Goal: Task Accomplishment & Management: Manage account settings

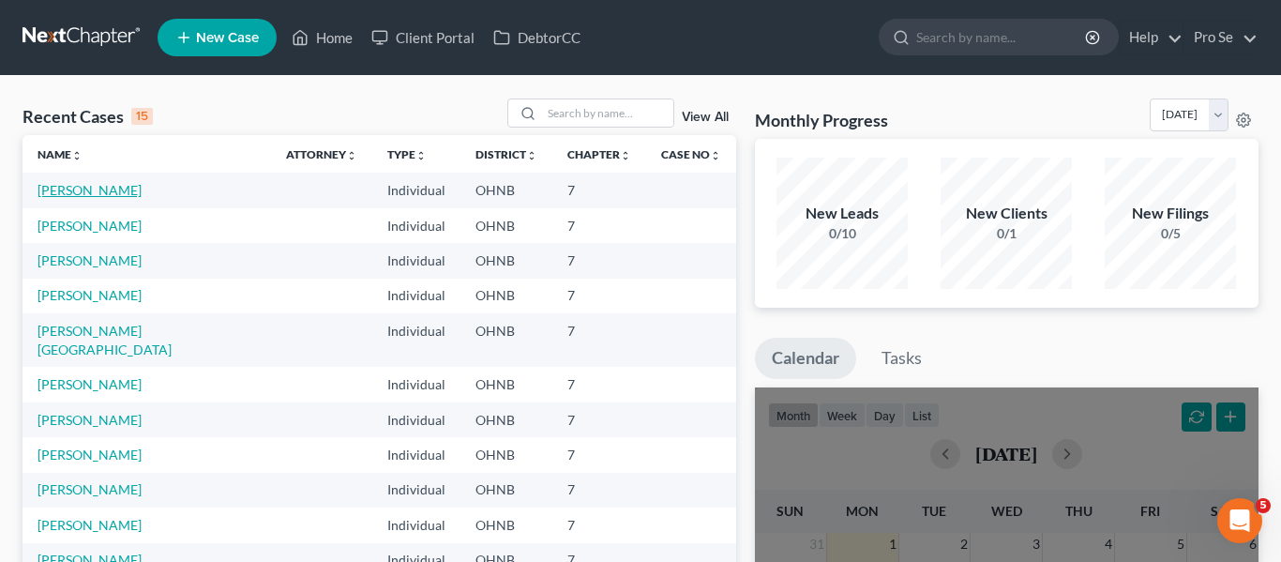
click at [89, 187] on link "[PERSON_NAME]" at bounding box center [90, 190] width 104 height 16
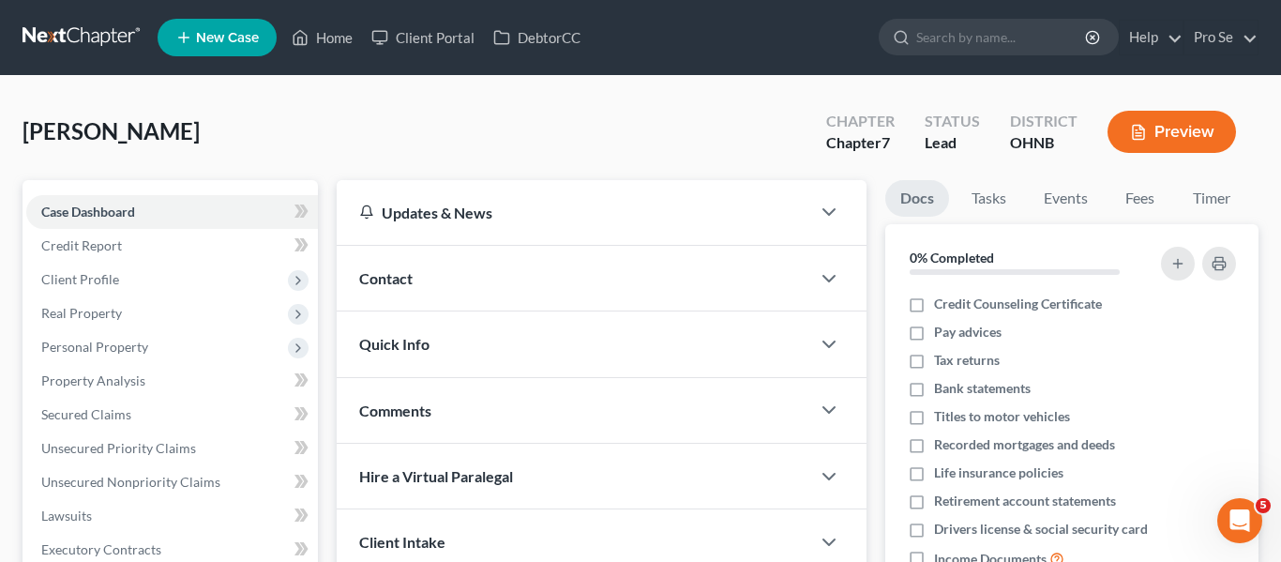
click at [795, 159] on div "[PERSON_NAME] Upgraded Chapter Chapter 7 Status Lead District [GEOGRAPHIC_DATA]…" at bounding box center [641, 139] width 1236 height 82
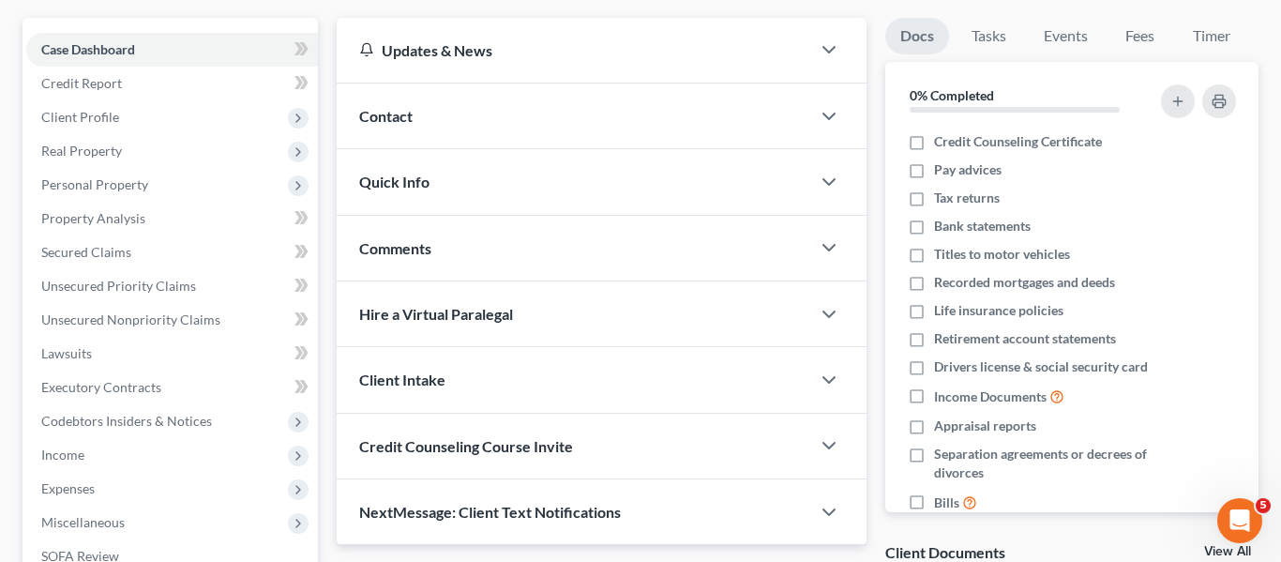
scroll to position [135, 0]
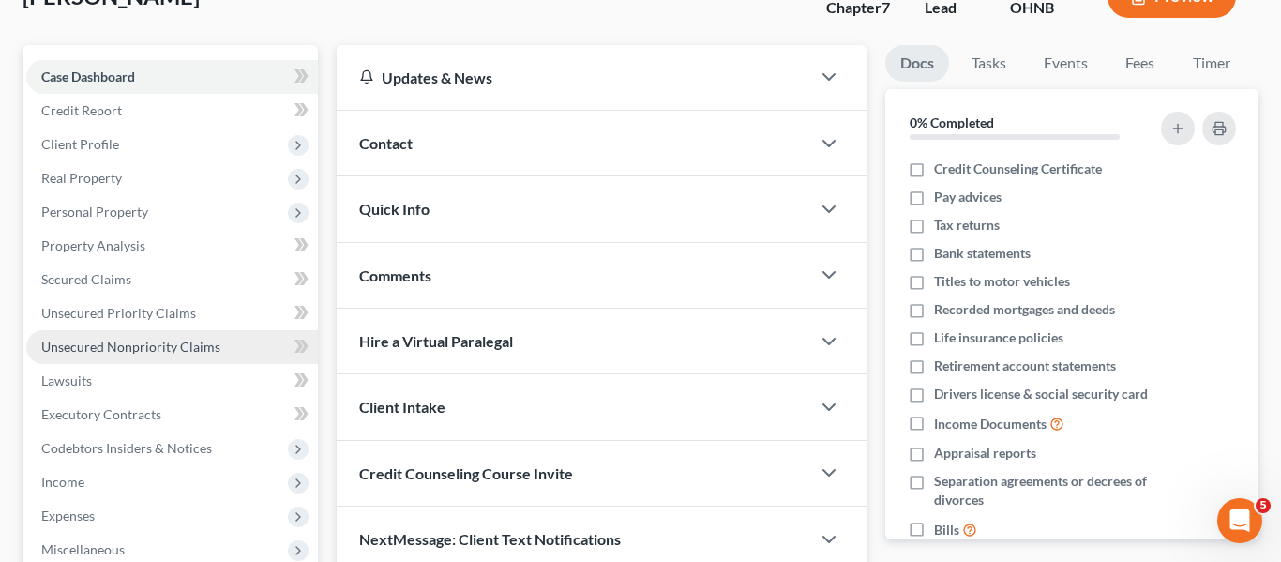
click at [109, 350] on span "Unsecured Nonpriority Claims" at bounding box center [130, 347] width 179 height 16
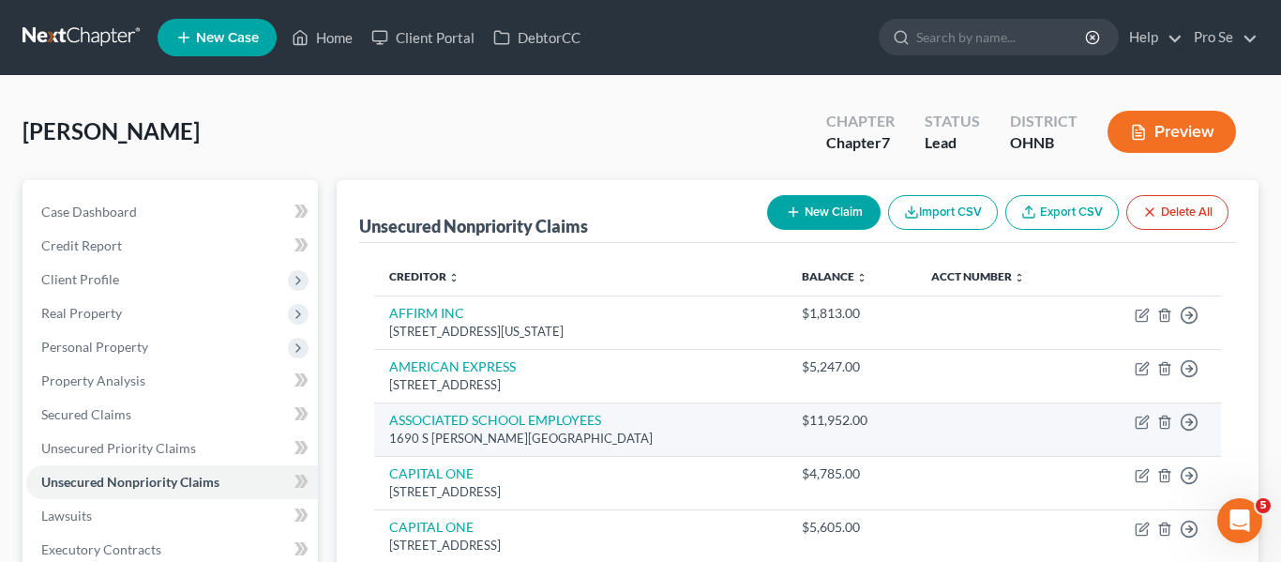
click at [889, 442] on td "$11,952.00" at bounding box center [851, 428] width 129 height 53
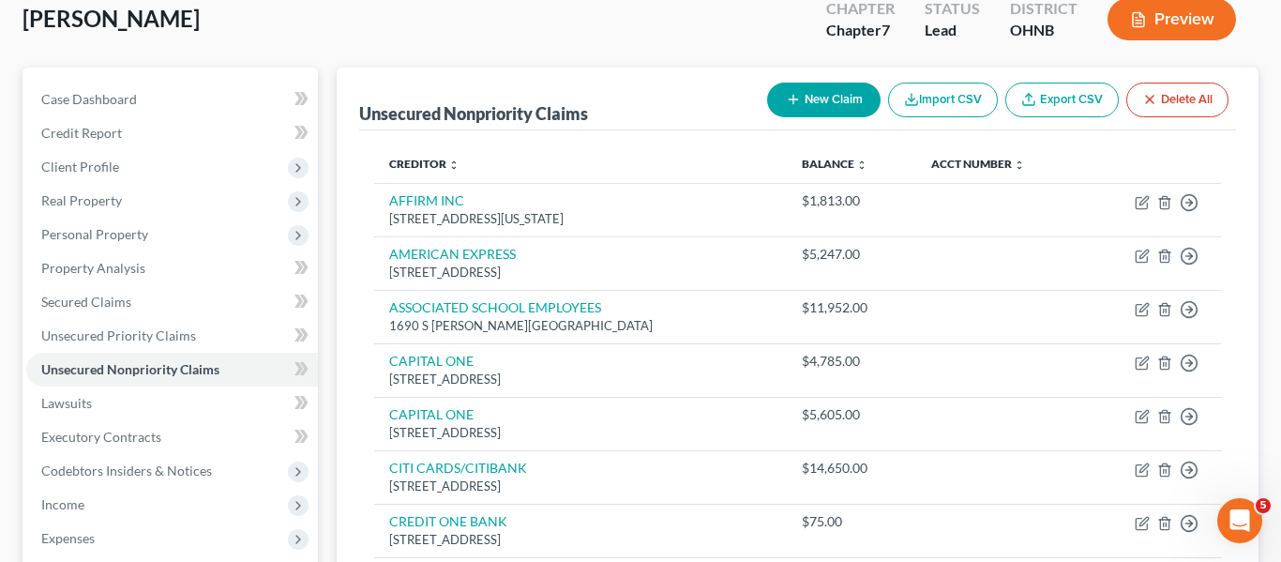
scroll to position [110, 0]
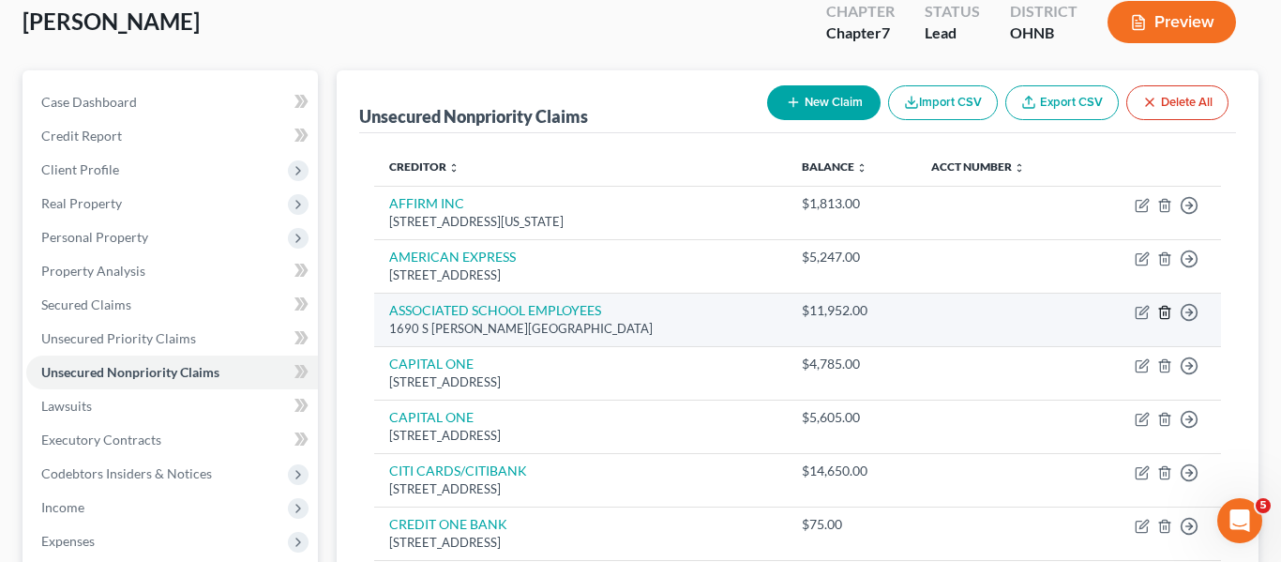
click at [1164, 312] on line "button" at bounding box center [1164, 313] width 0 height 4
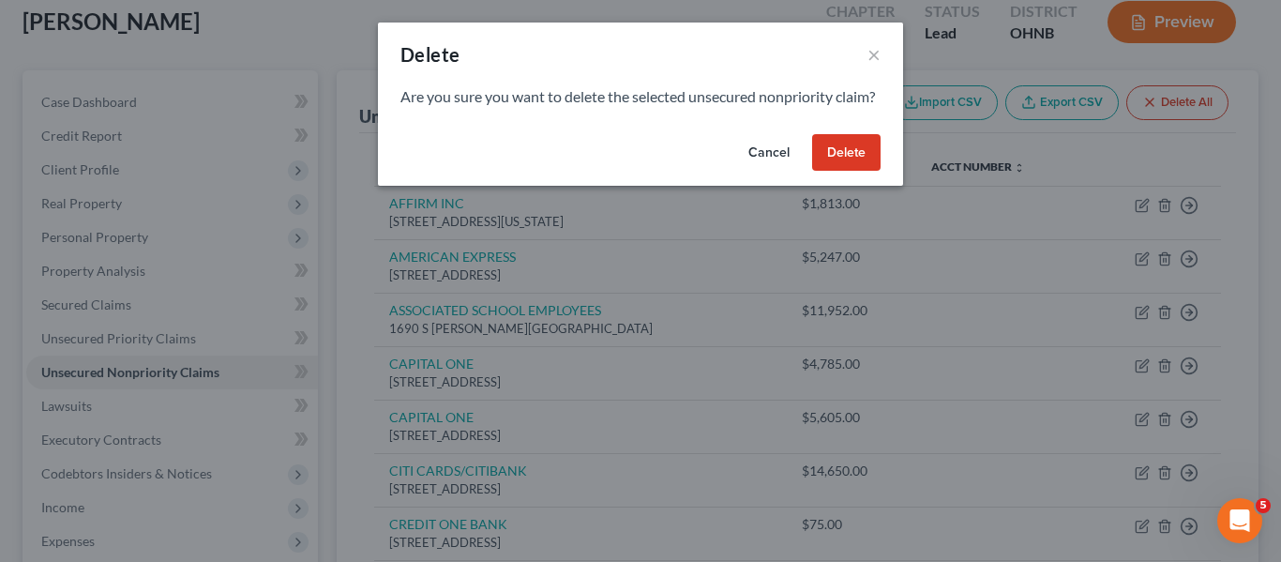
click at [850, 172] on button "Delete" at bounding box center [846, 153] width 68 height 38
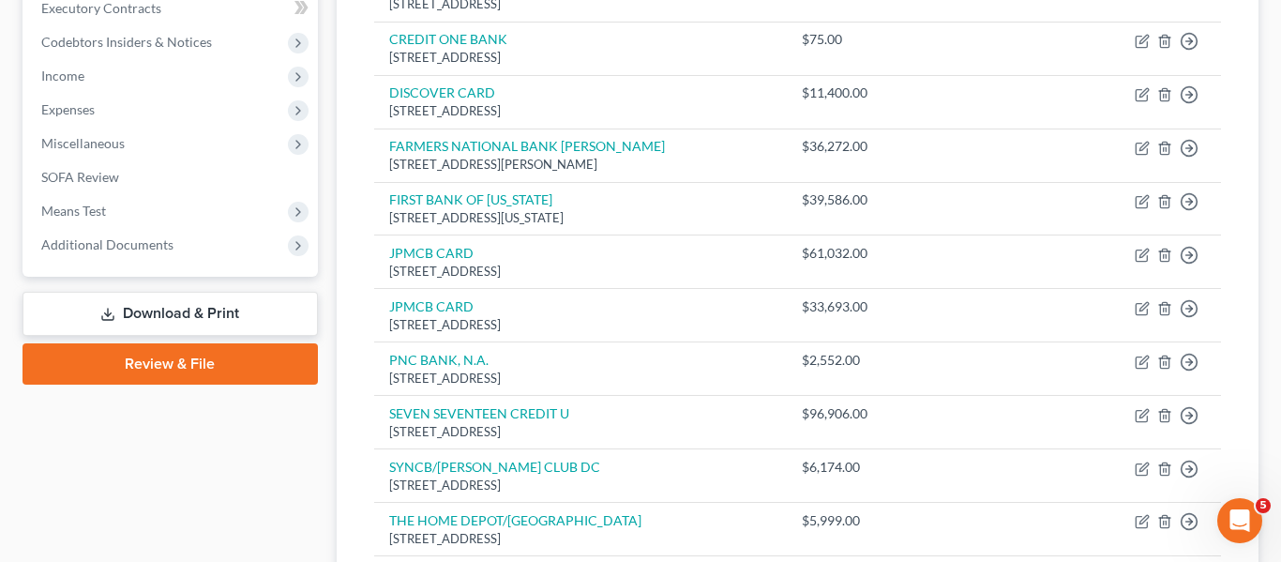
scroll to position [537, 0]
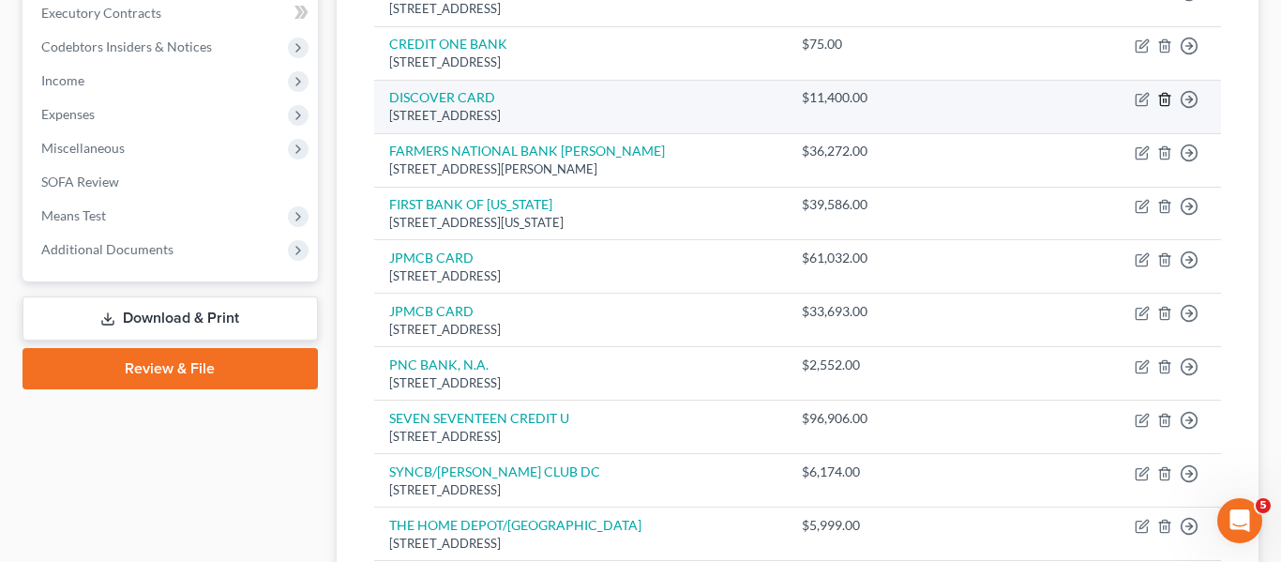
click at [1164, 105] on icon "button" at bounding box center [1164, 99] width 8 height 12
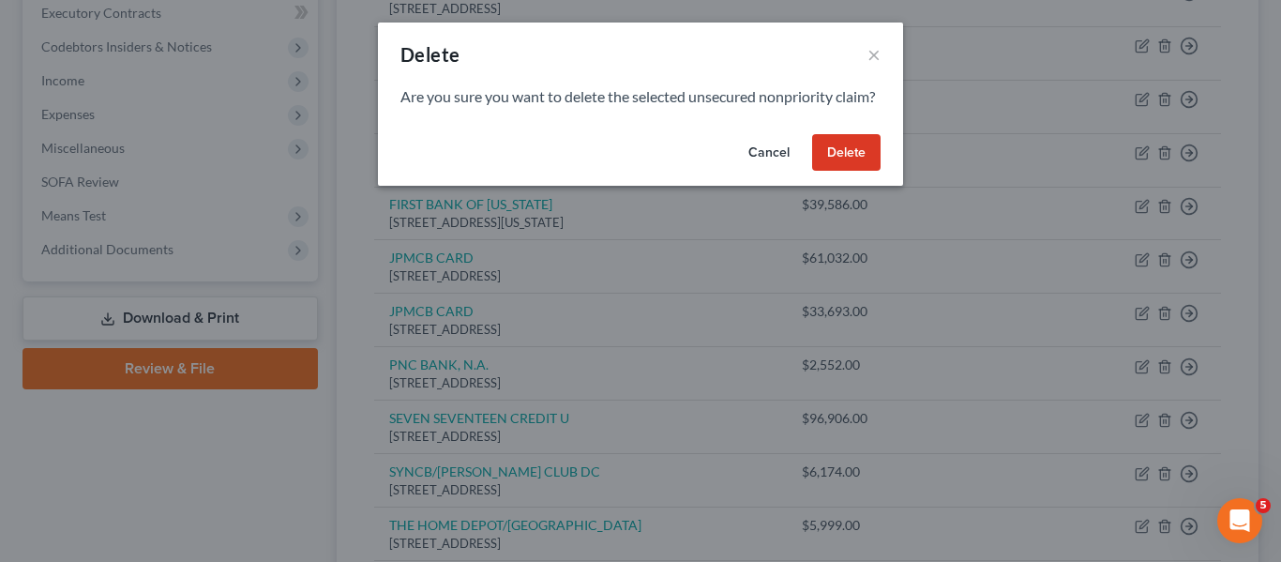
click at [862, 172] on button "Delete" at bounding box center [846, 153] width 68 height 38
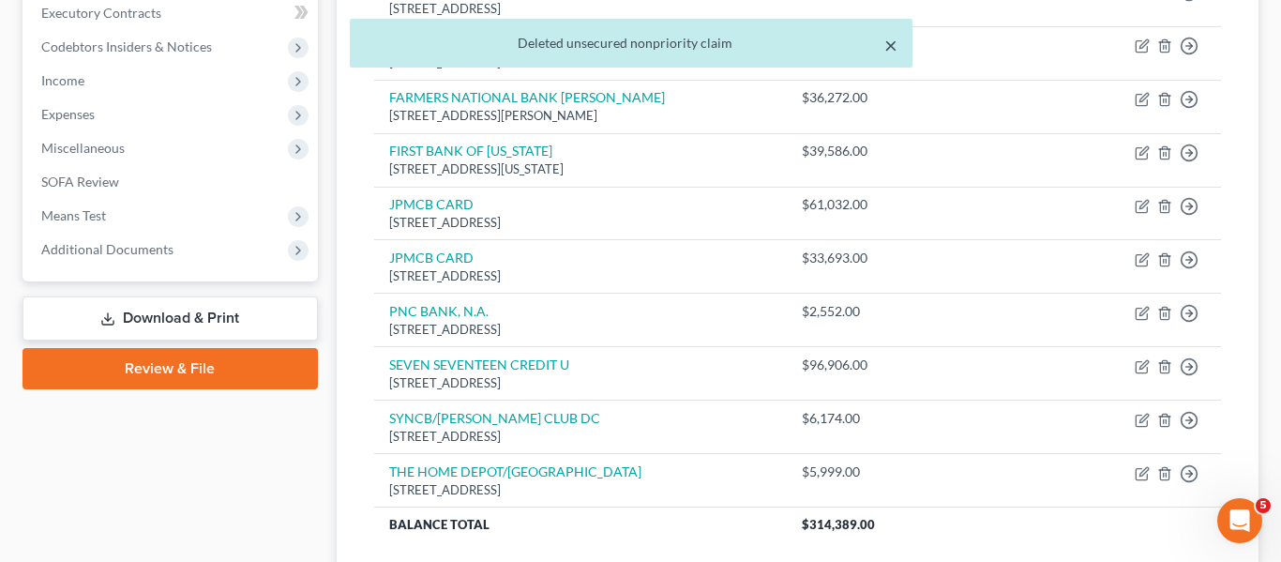
click at [890, 51] on button "×" at bounding box center [891, 45] width 13 height 23
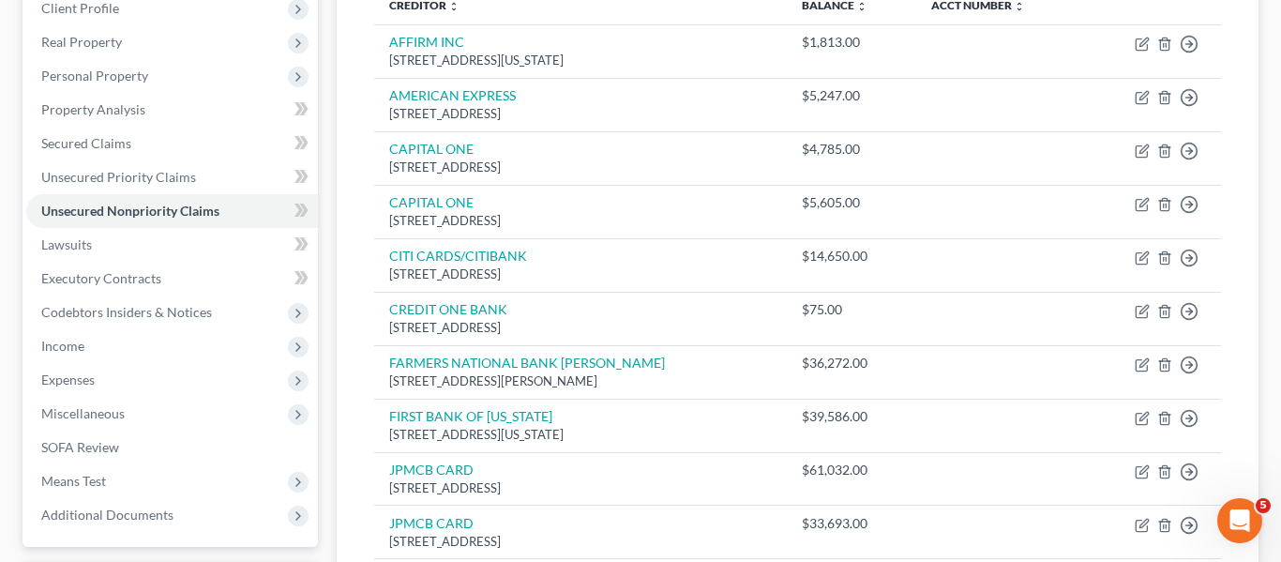
scroll to position [275, 0]
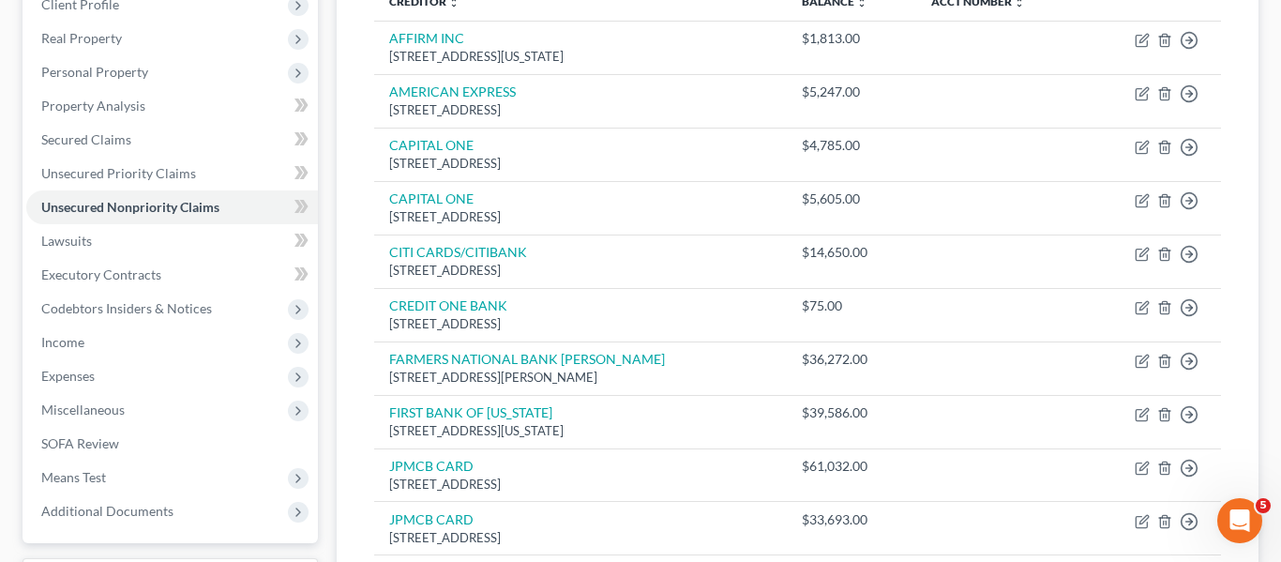
click at [1223, 309] on div "Creditor expand_more expand_less unfold_more Balance expand_more expand_less un…" at bounding box center [798, 404] width 878 height 873
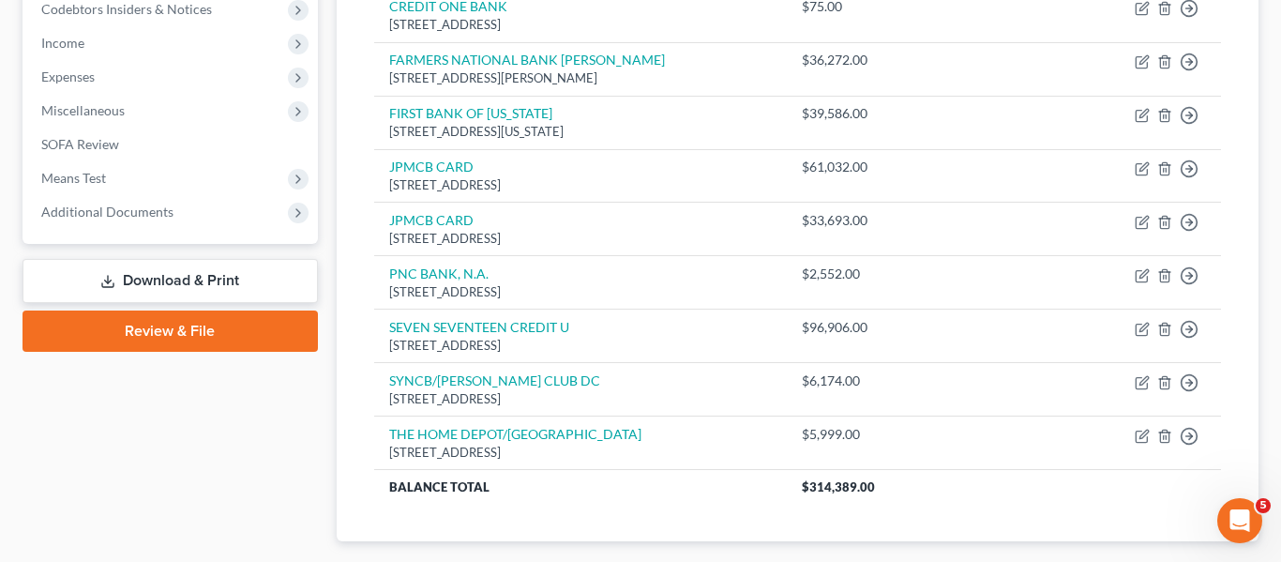
scroll to position [584, 0]
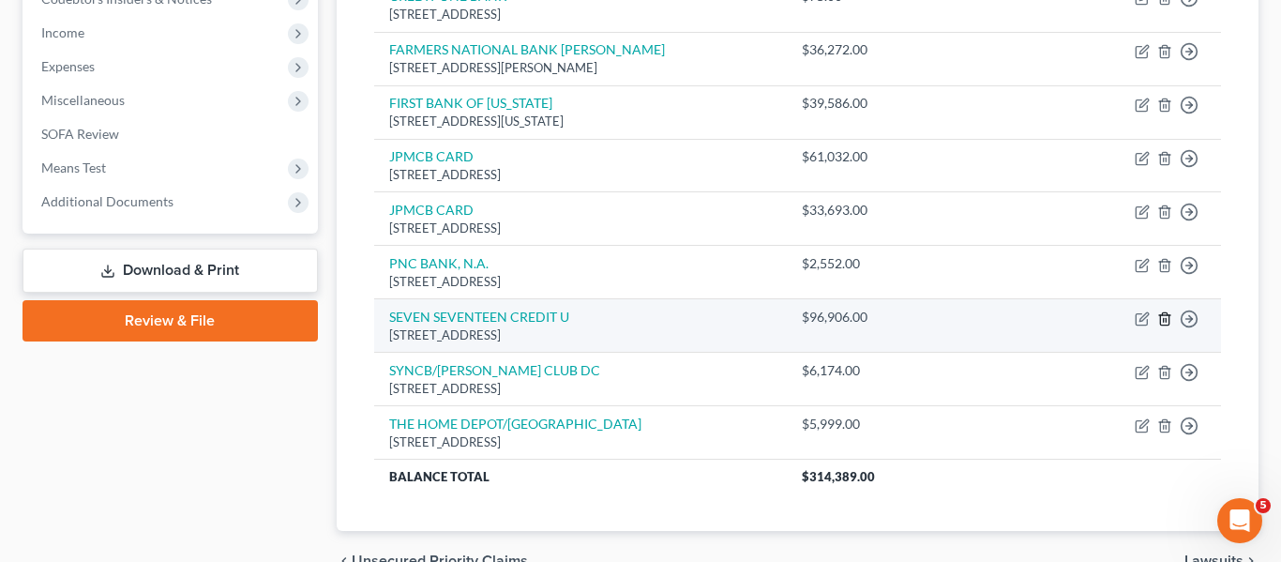
click at [1163, 322] on icon "button" at bounding box center [1164, 318] width 15 height 15
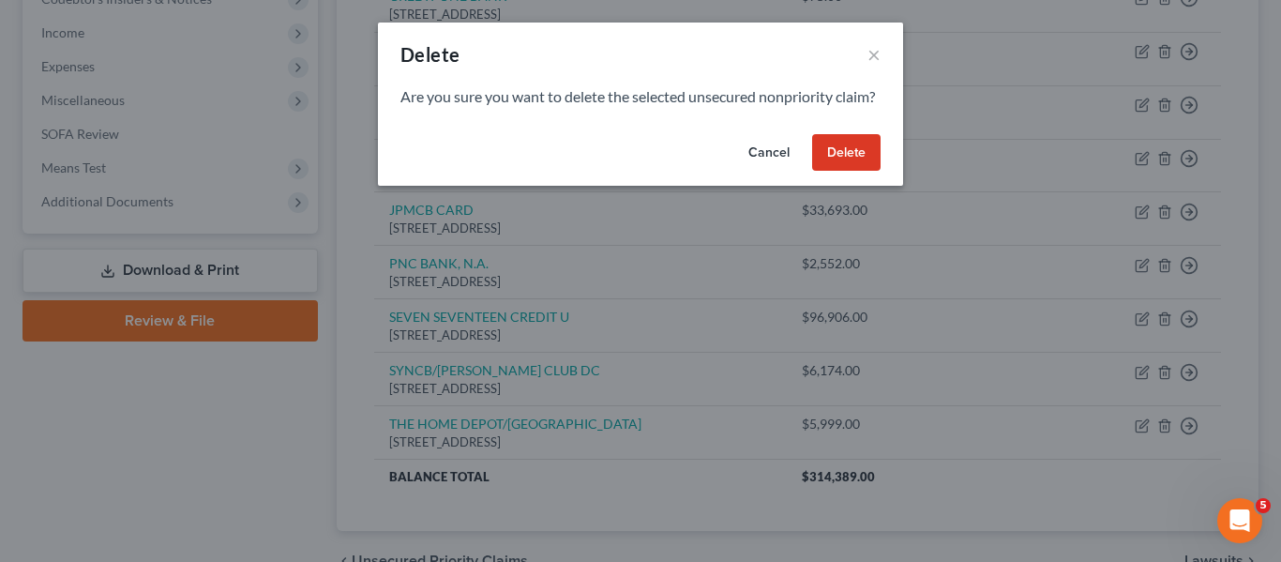
click at [850, 172] on button "Delete" at bounding box center [846, 153] width 68 height 38
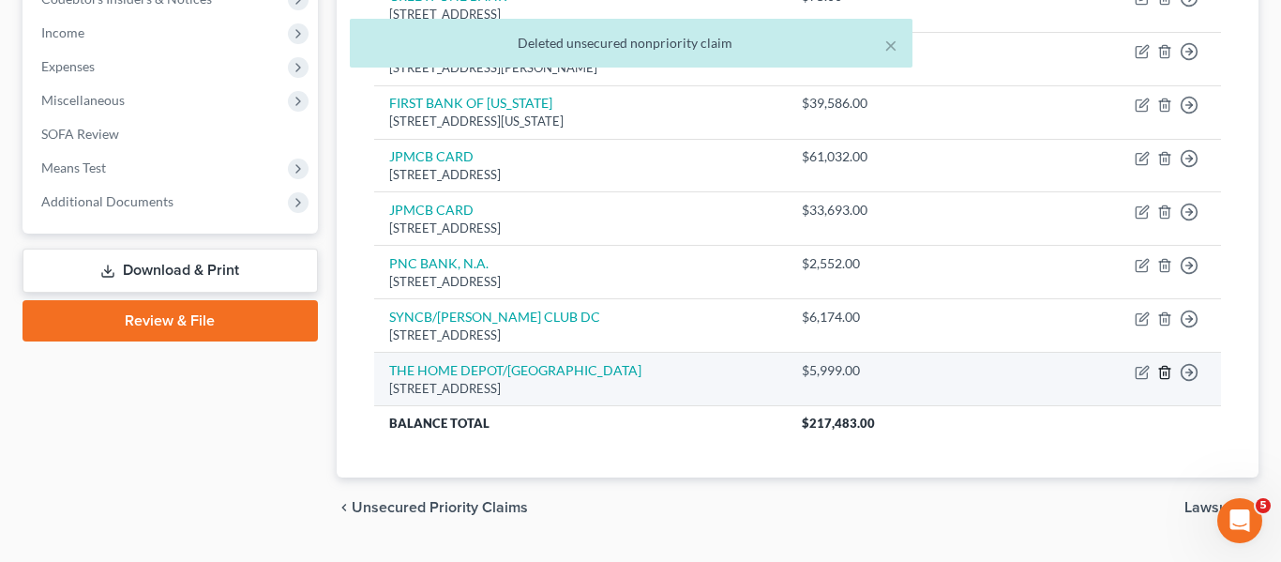
click at [1164, 373] on line "button" at bounding box center [1164, 373] width 0 height 4
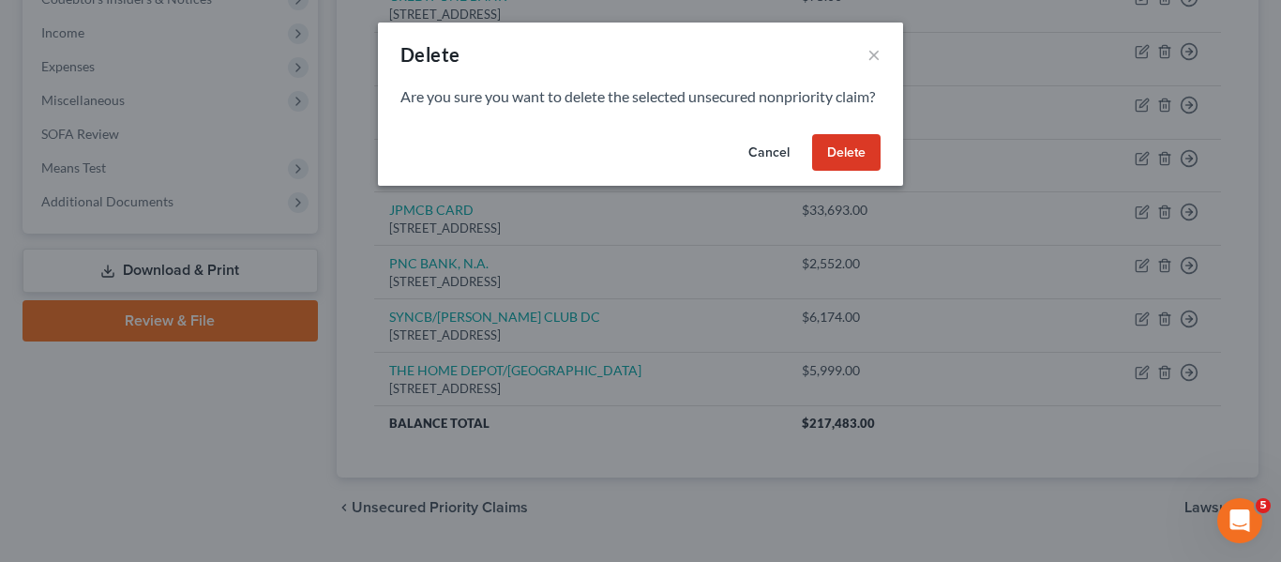
click at [844, 172] on button "Delete" at bounding box center [846, 153] width 68 height 38
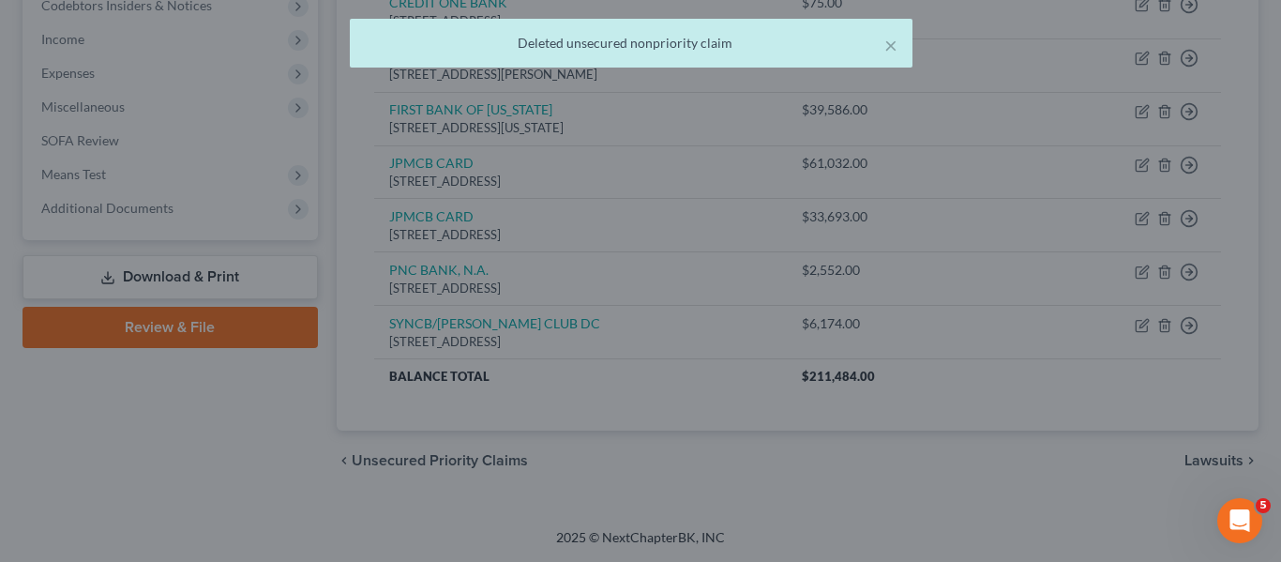
scroll to position [578, 0]
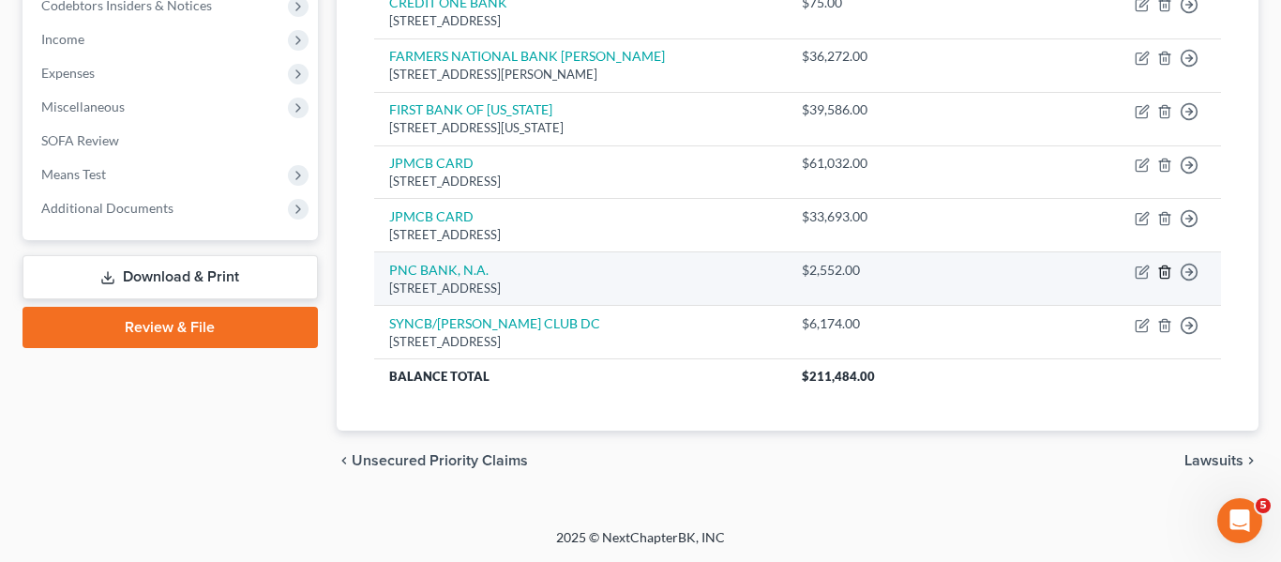
click at [1167, 276] on icon "button" at bounding box center [1164, 272] width 15 height 15
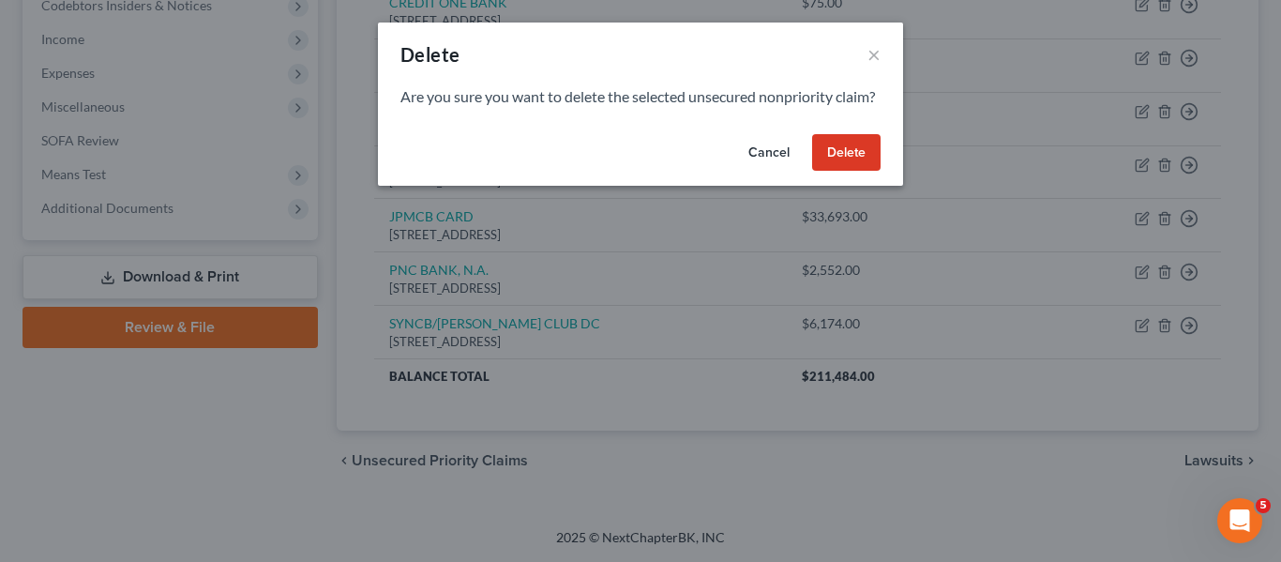
click at [854, 172] on button "Delete" at bounding box center [846, 153] width 68 height 38
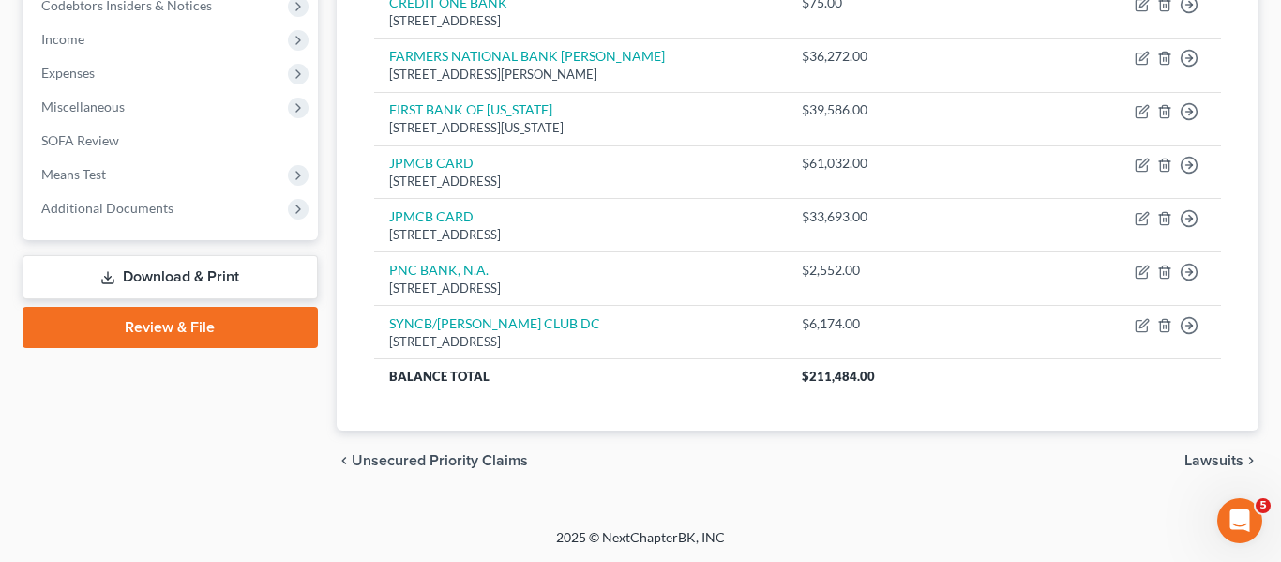
scroll to position [524, 0]
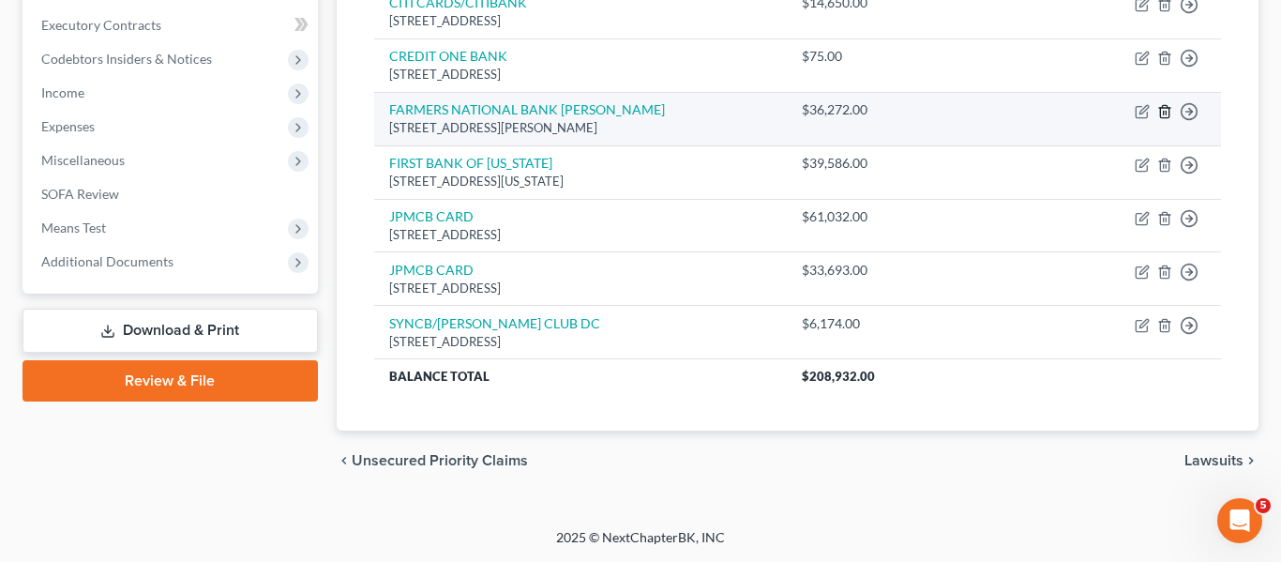
click at [1166, 116] on icon "button" at bounding box center [1164, 111] width 15 height 15
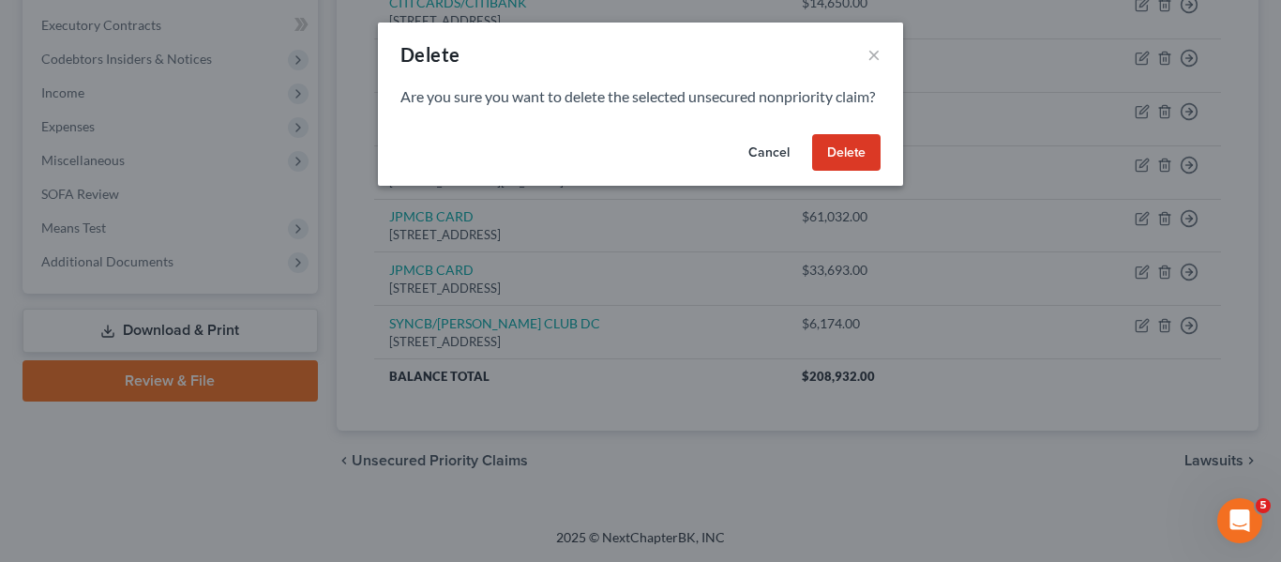
click at [839, 172] on button "Delete" at bounding box center [846, 153] width 68 height 38
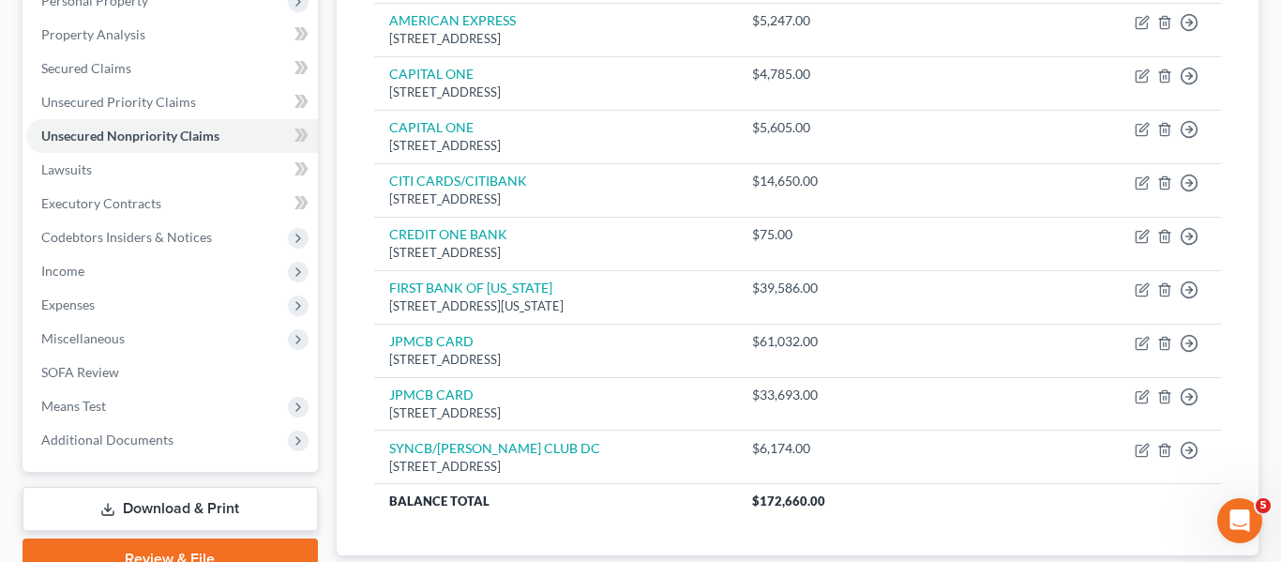
scroll to position [348, 0]
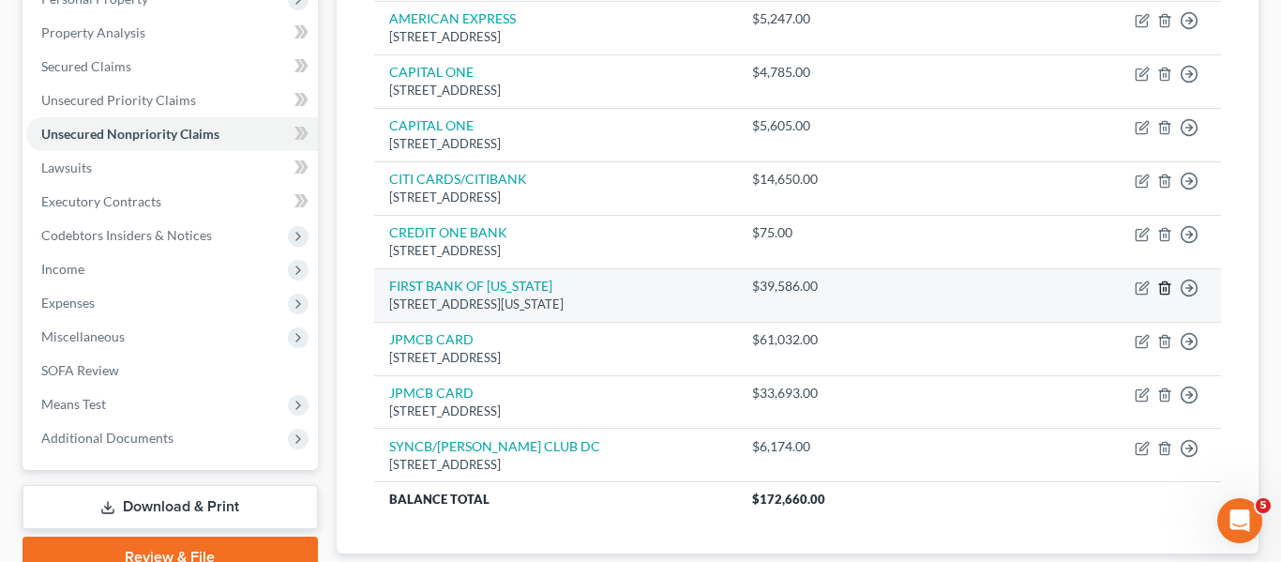
click at [1168, 290] on icon "button" at bounding box center [1164, 287] width 15 height 15
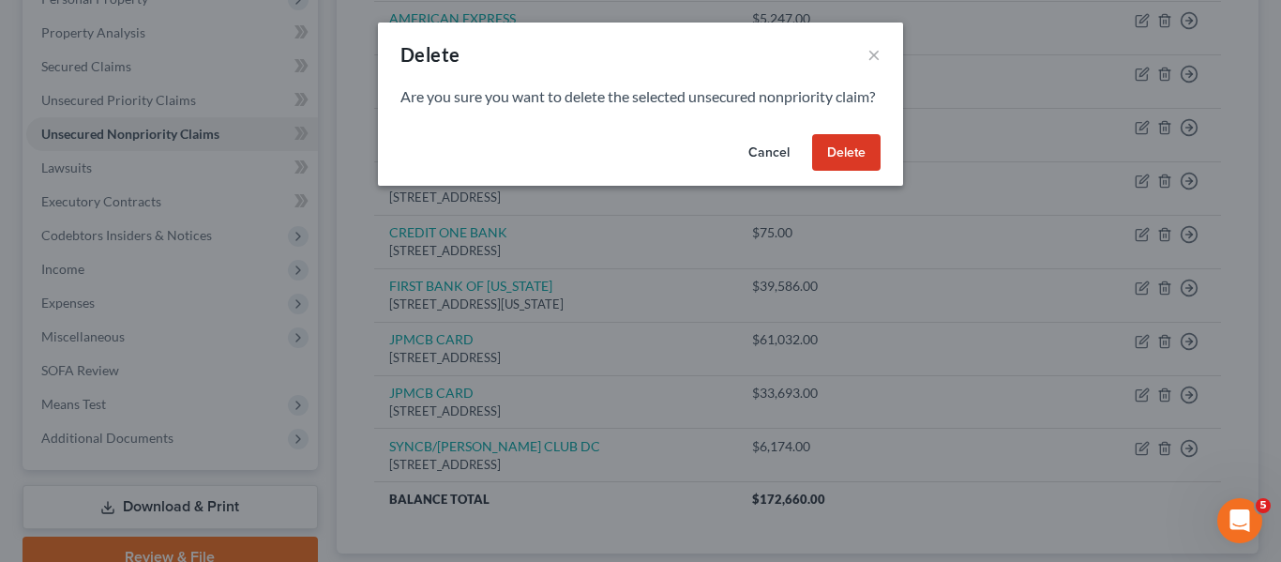
click at [864, 171] on button "Delete" at bounding box center [846, 153] width 68 height 38
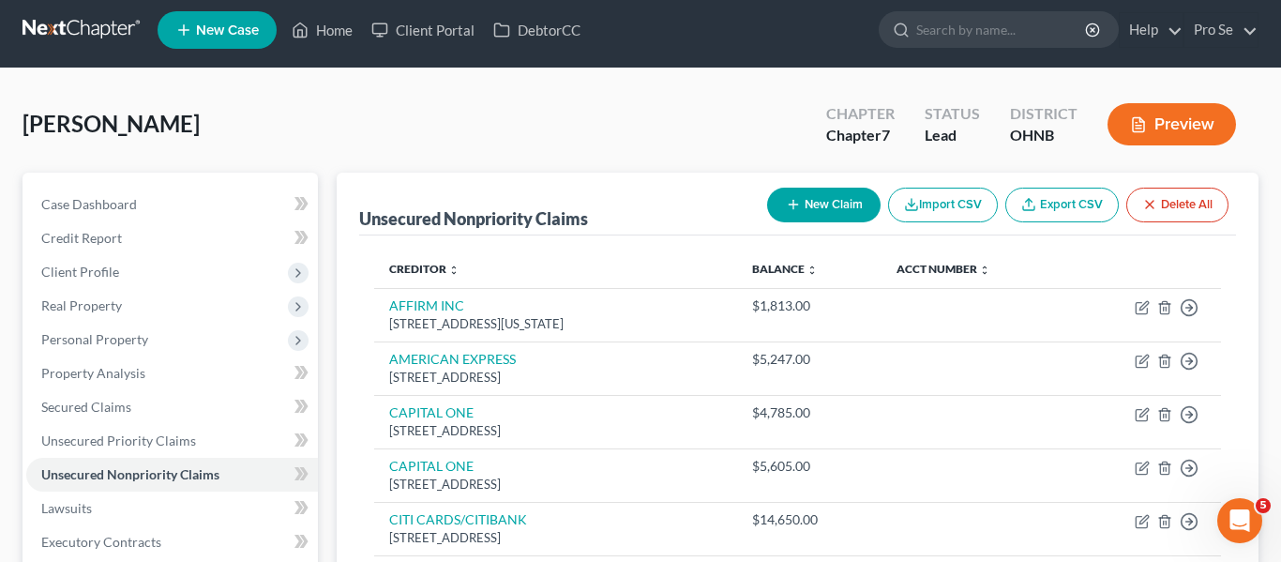
scroll to position [2, 0]
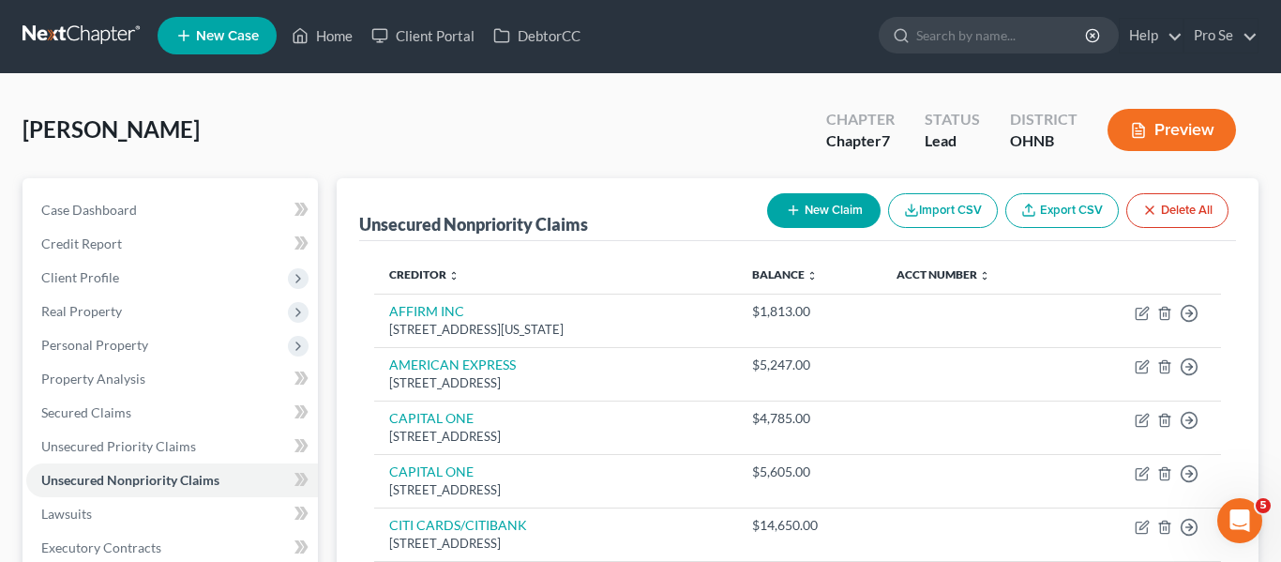
click at [1162, 125] on button "Preview" at bounding box center [1172, 130] width 129 height 42
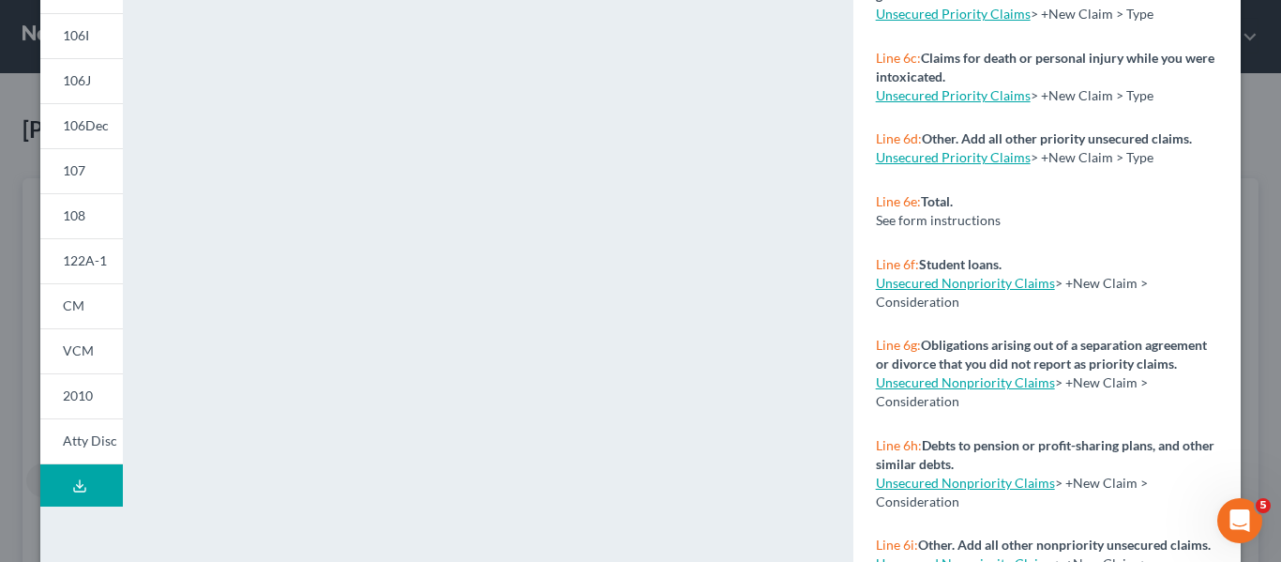
scroll to position [496, 0]
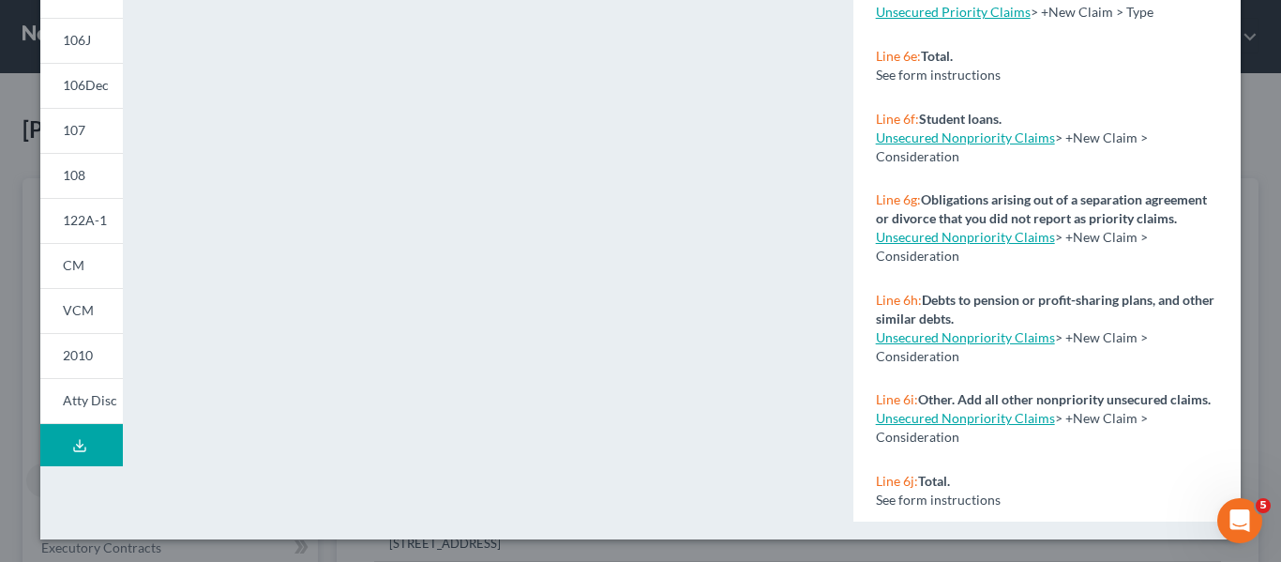
drag, startPoint x: 1162, startPoint y: 125, endPoint x: 644, endPoint y: 606, distance: 706.8
click at [644, 561] on html "Home New Case Client Portal DebtorCC Pro Se [EMAIL_ADDRESS][DOMAIN_NAME] My Acc…" at bounding box center [640, 496] width 1281 height 997
click at [137, 256] on div "<object ng-attr-data='[URL][DOMAIN_NAME]' type='application/pdf' width='100%' h…" at bounding box center [487, 64] width 711 height 949
click at [133, 262] on div "<object ng-attr-data='[URL][DOMAIN_NAME]' type='application/pdf' width='100%' h…" at bounding box center [487, 64] width 711 height 949
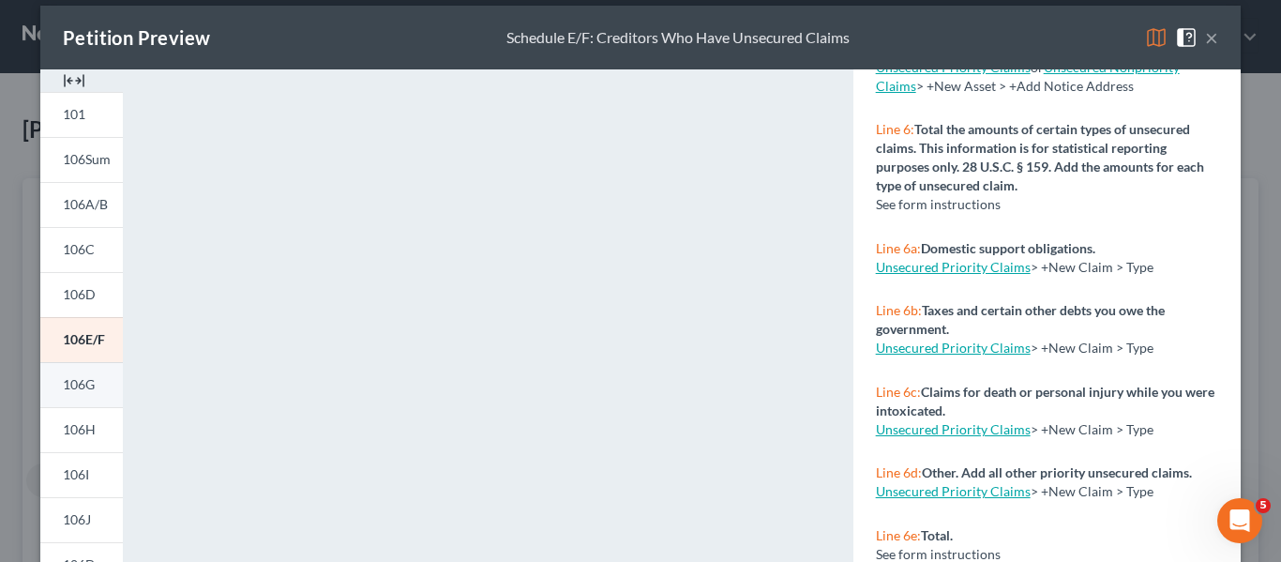
scroll to position [14, 0]
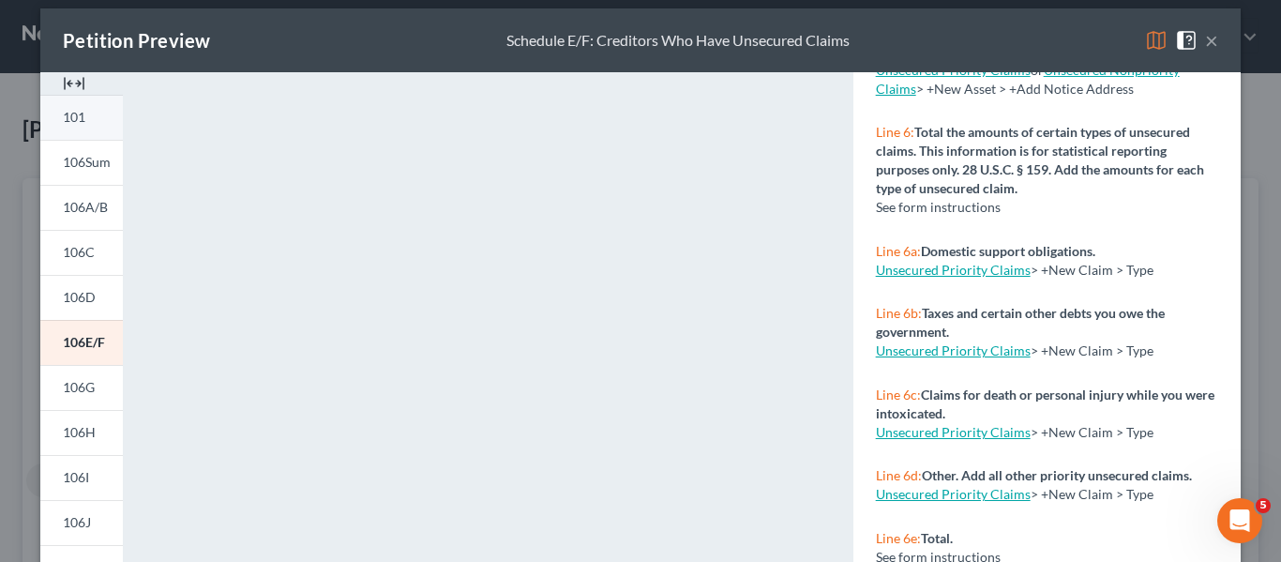
click at [87, 118] on link "101" at bounding box center [81, 117] width 83 height 45
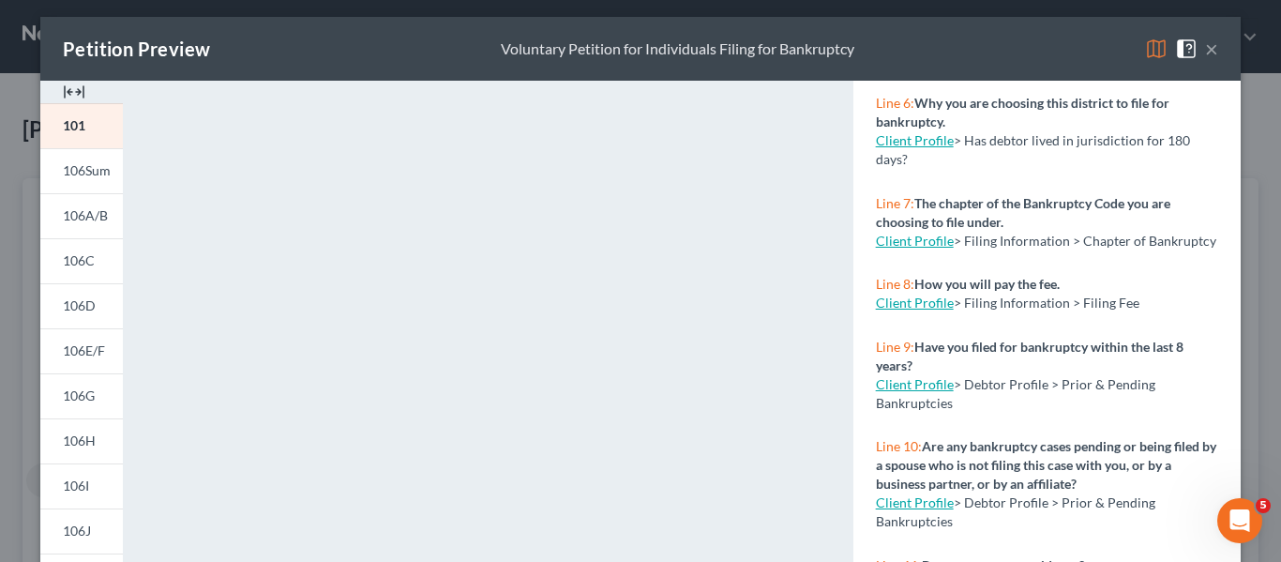
scroll to position [0, 0]
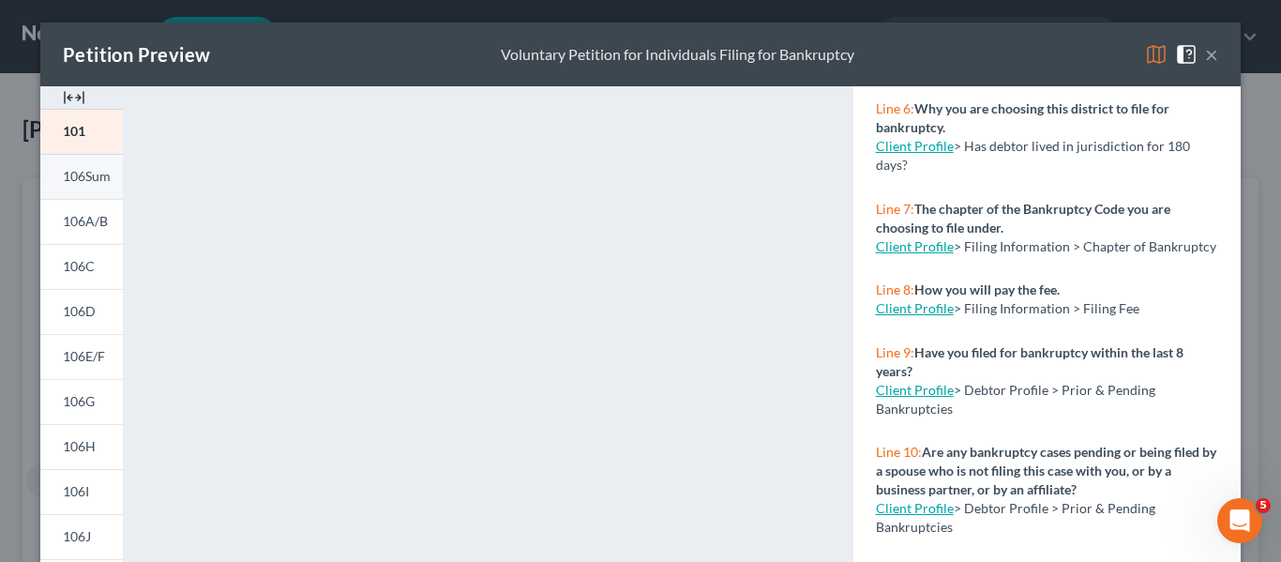
click at [83, 185] on link "106Sum" at bounding box center [81, 176] width 83 height 45
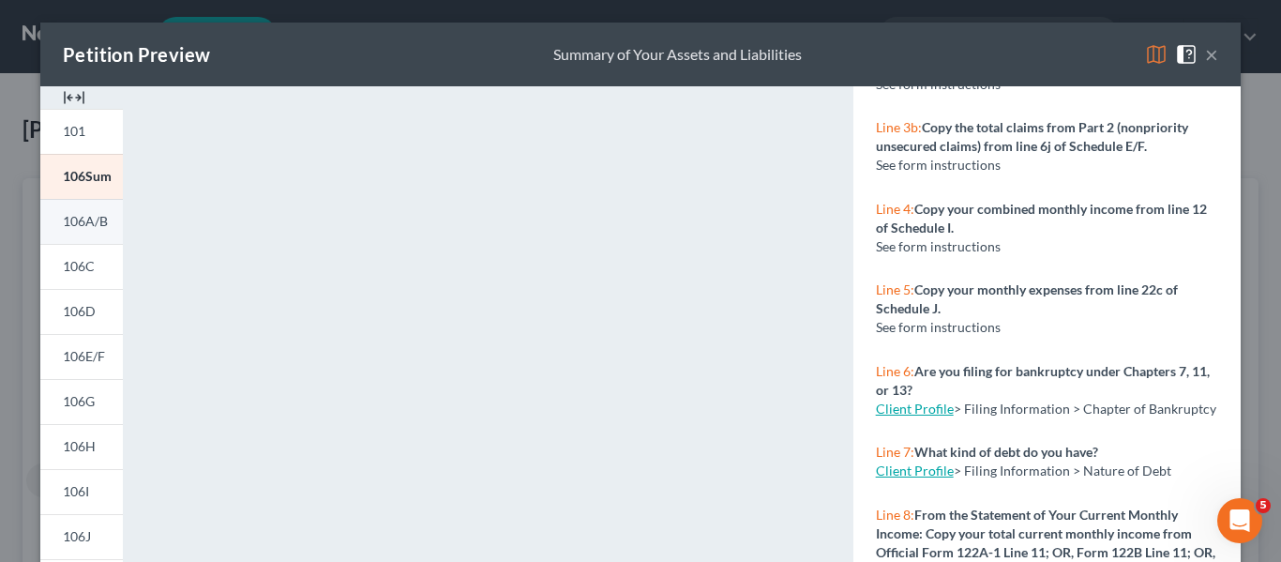
click at [102, 229] on span "106A/B" at bounding box center [85, 221] width 45 height 16
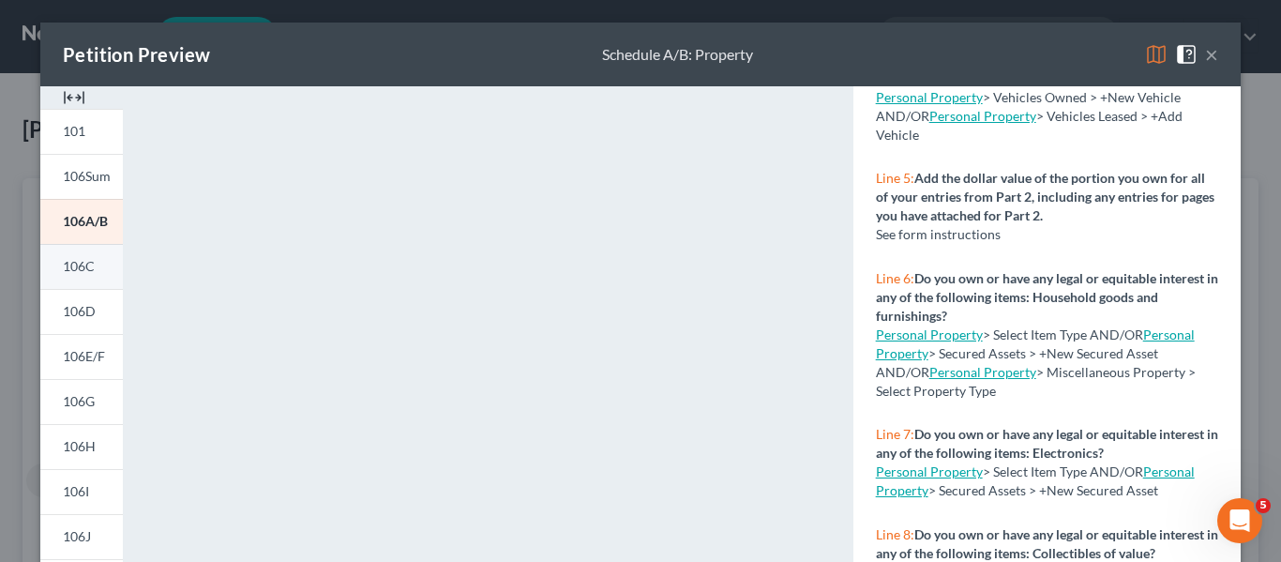
click at [83, 273] on span "106C" at bounding box center [79, 266] width 32 height 16
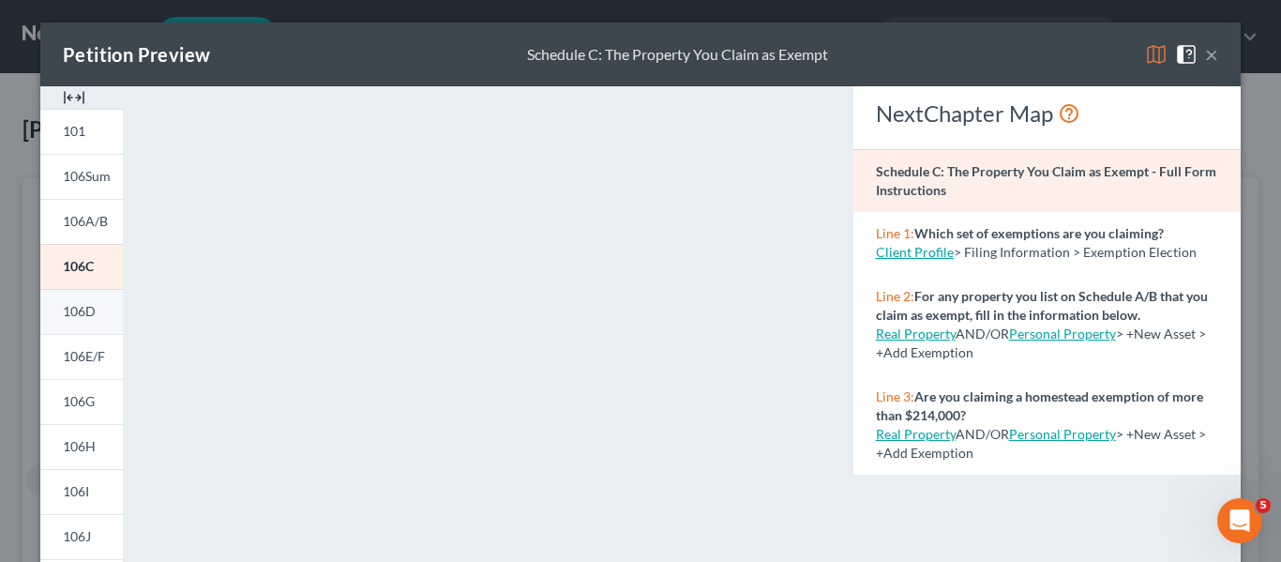
click at [98, 302] on link "106D" at bounding box center [81, 311] width 83 height 45
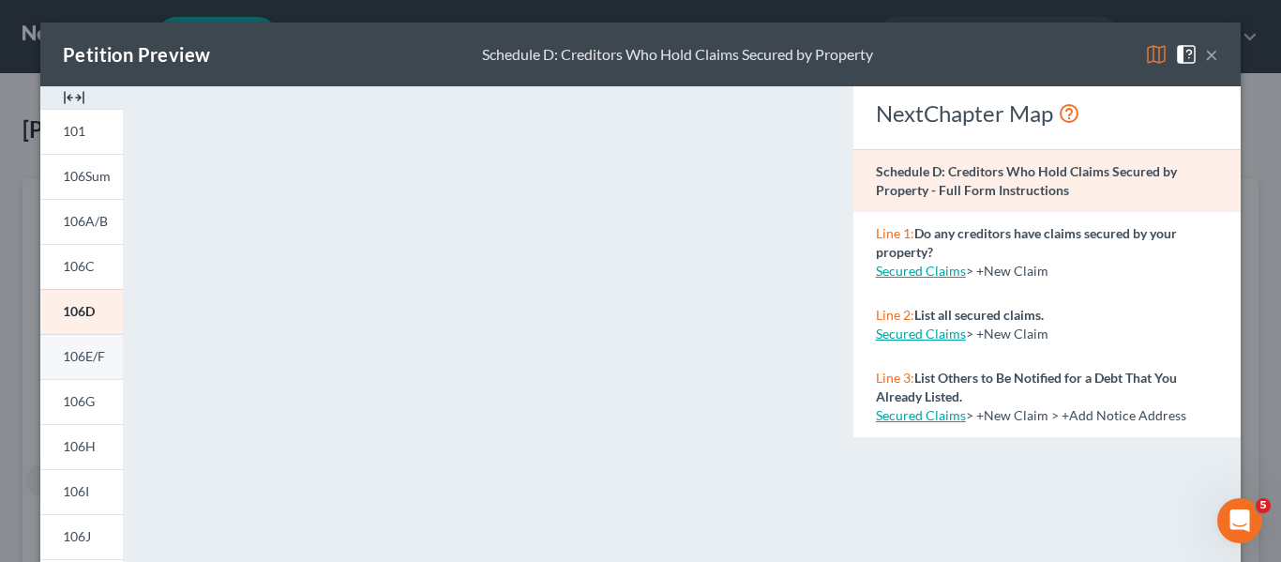
click at [101, 358] on span "106E/F" at bounding box center [84, 356] width 42 height 16
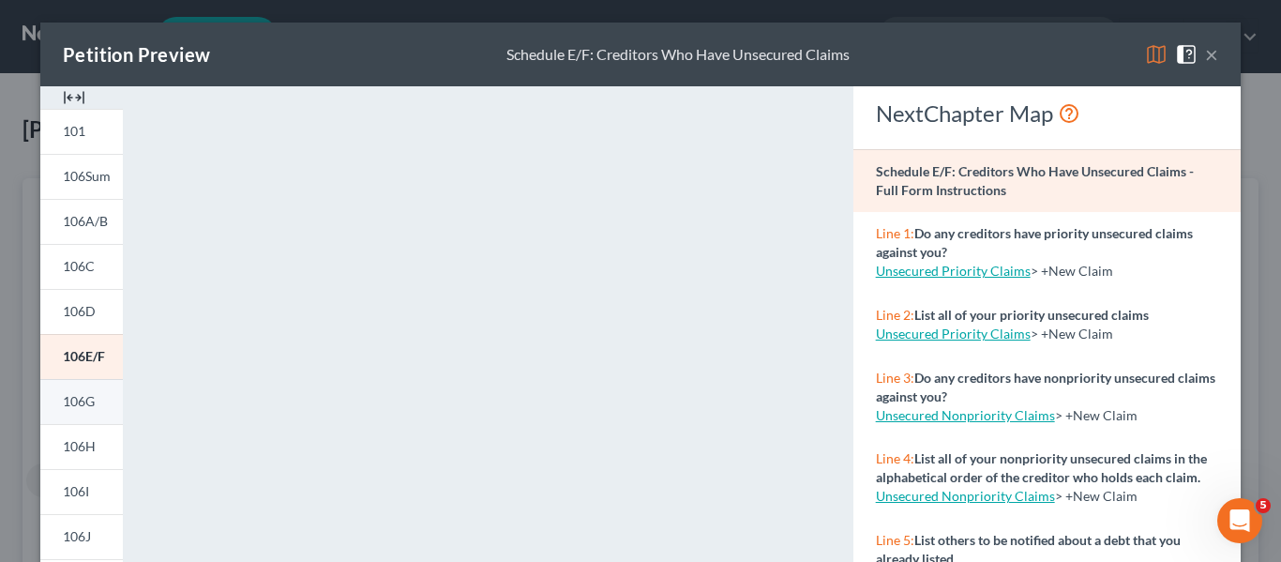
click at [114, 399] on link "106G" at bounding box center [81, 401] width 83 height 45
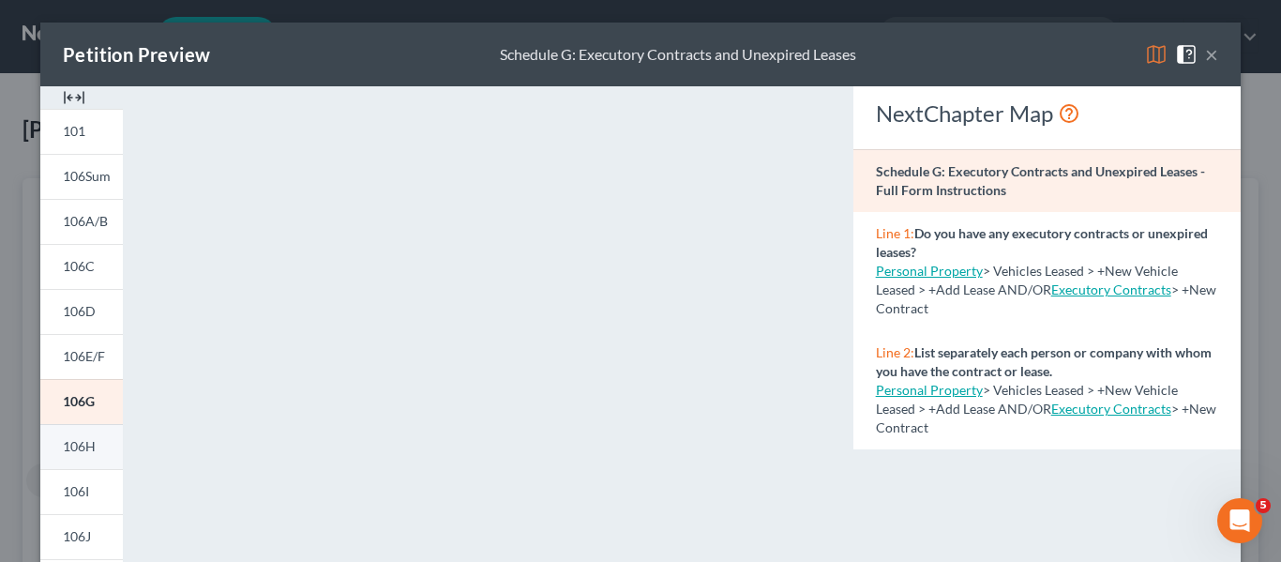
click at [99, 452] on link "106H" at bounding box center [81, 446] width 83 height 45
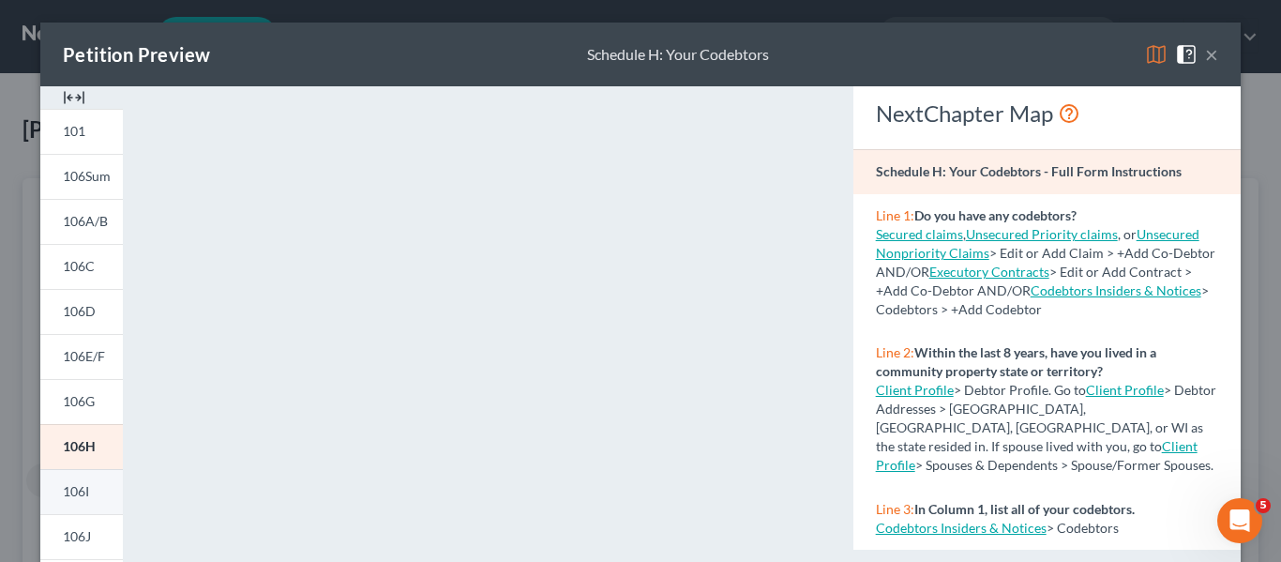
click at [75, 497] on span "106I" at bounding box center [76, 491] width 26 height 16
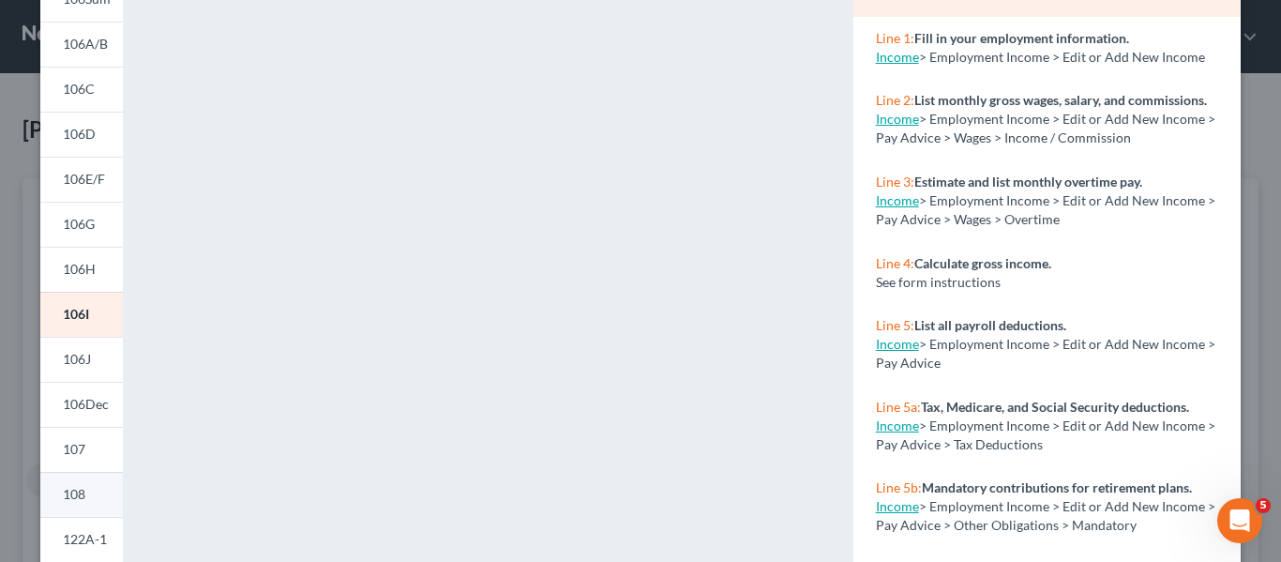
scroll to position [219, 0]
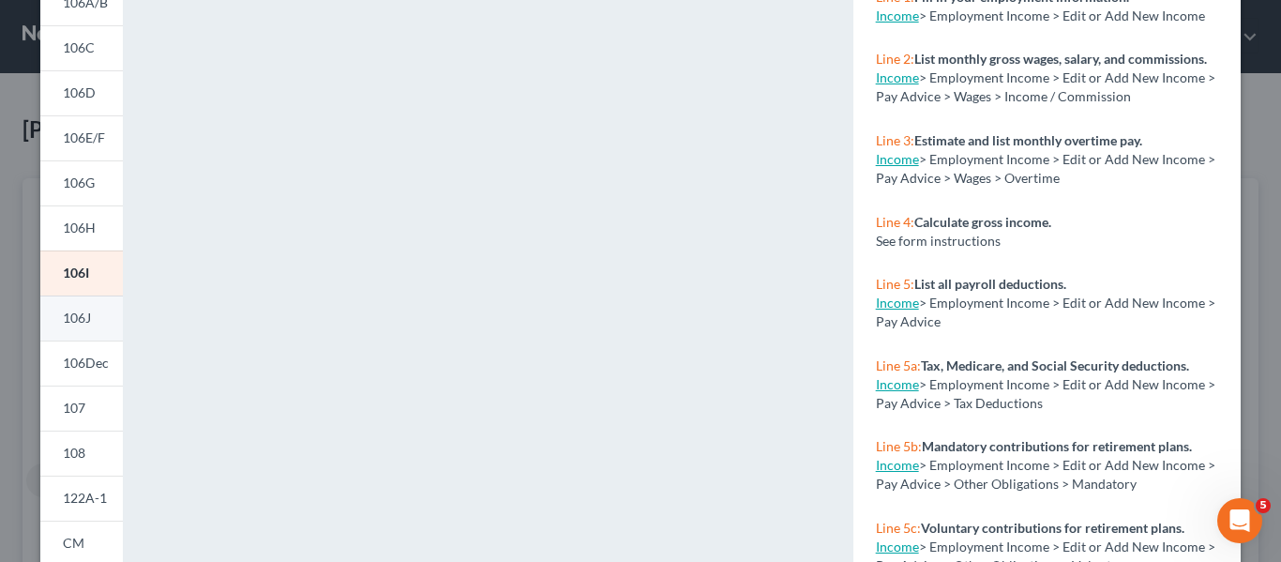
click at [99, 311] on link "106J" at bounding box center [81, 317] width 83 height 45
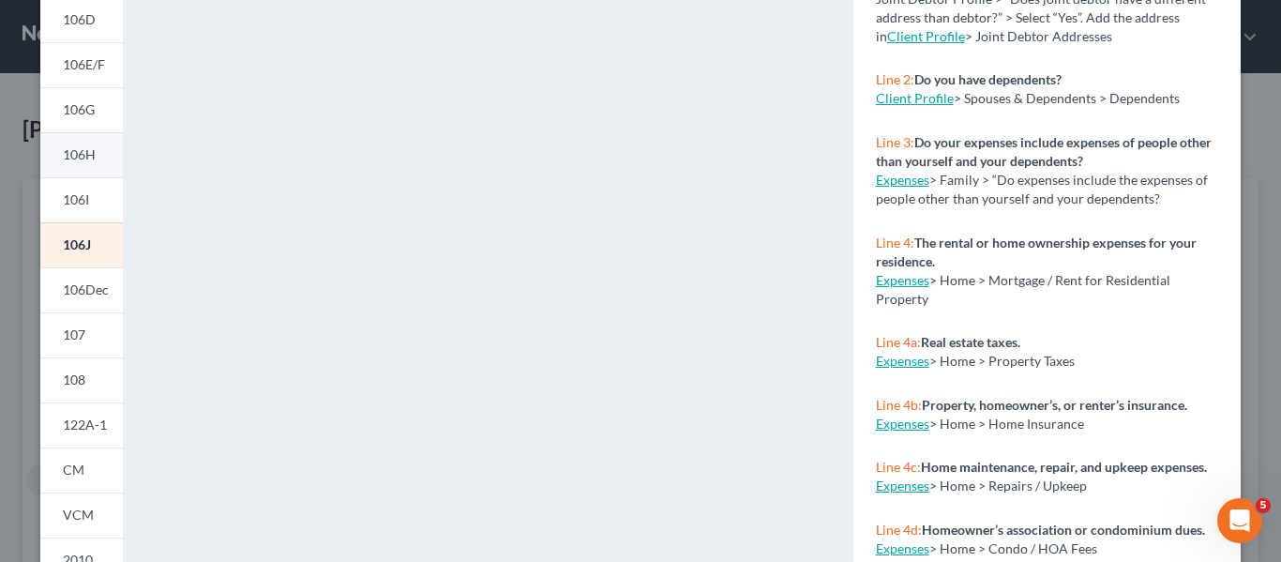
scroll to position [302, 0]
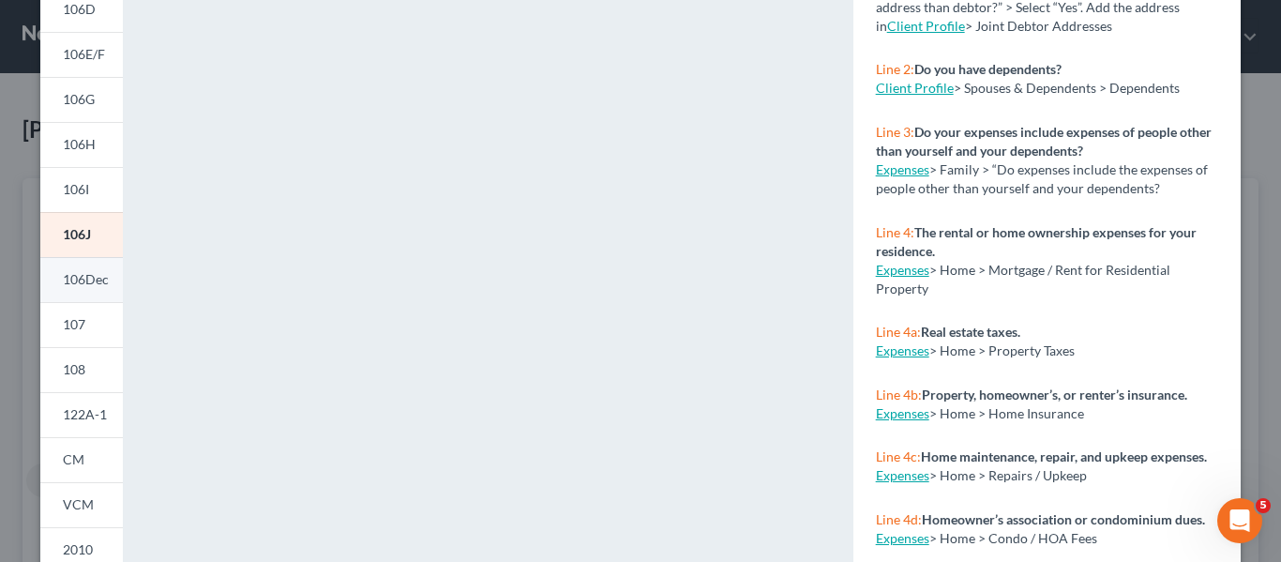
click at [86, 271] on span "106Dec" at bounding box center [86, 279] width 46 height 16
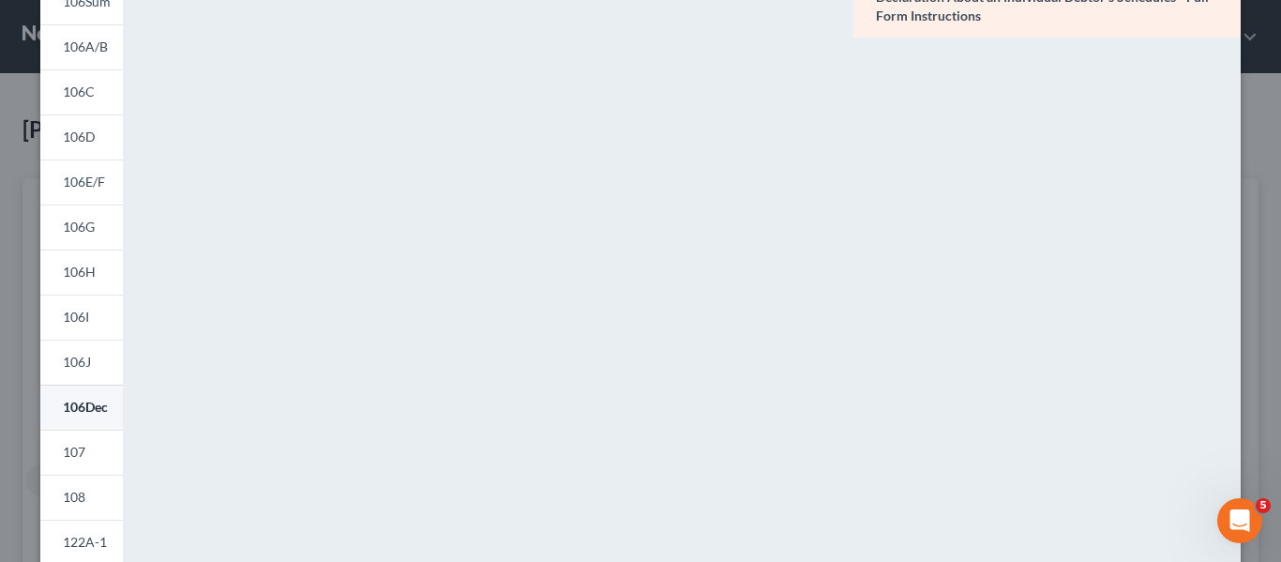
scroll to position [207, 0]
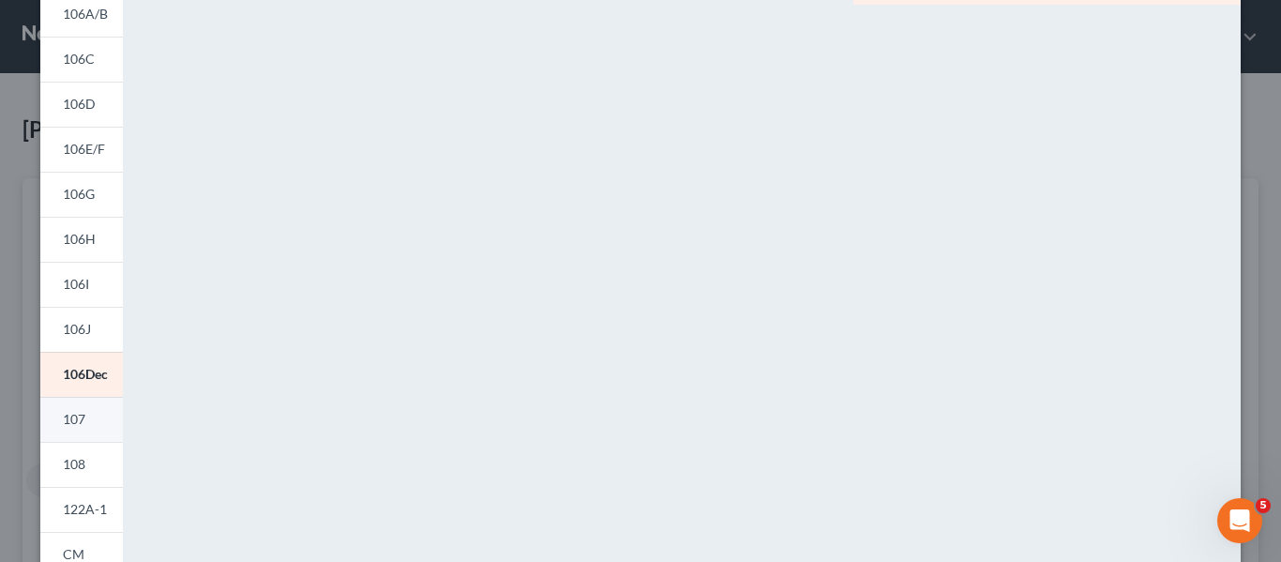
click at [88, 420] on link "107" at bounding box center [81, 419] width 83 height 45
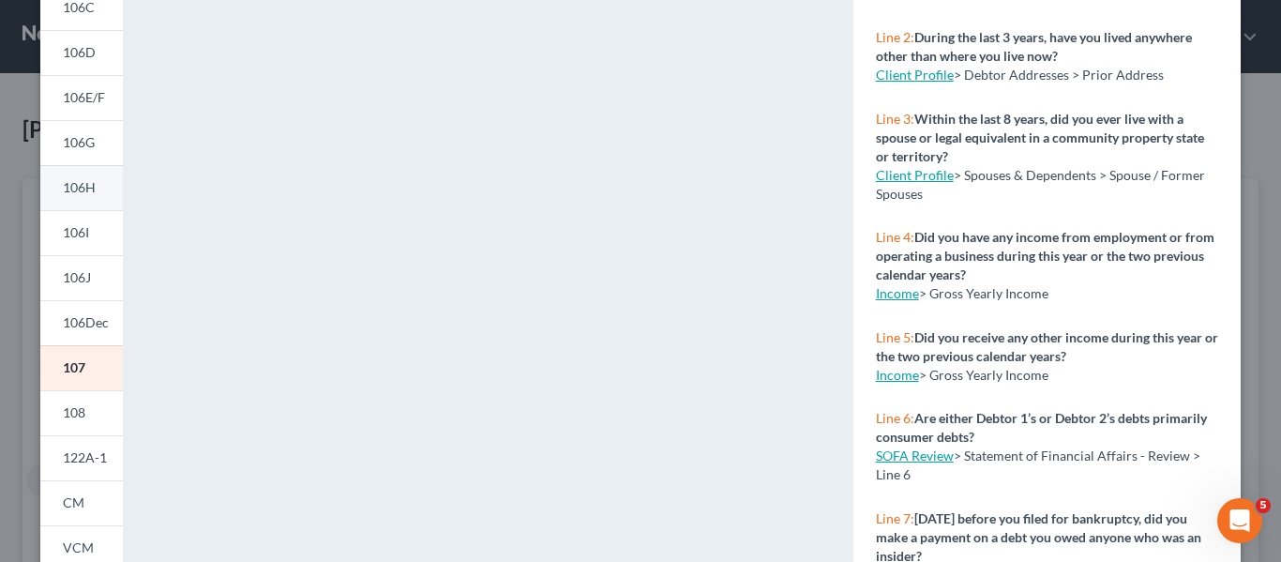
scroll to position [311, 0]
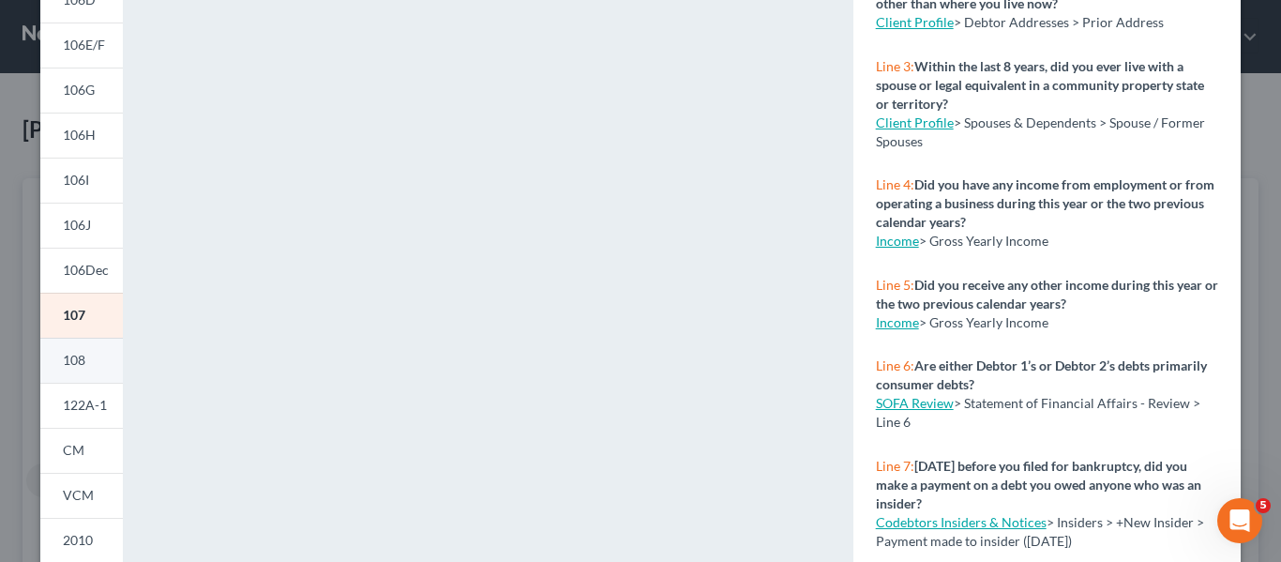
click at [68, 360] on span "108" at bounding box center [74, 360] width 23 height 16
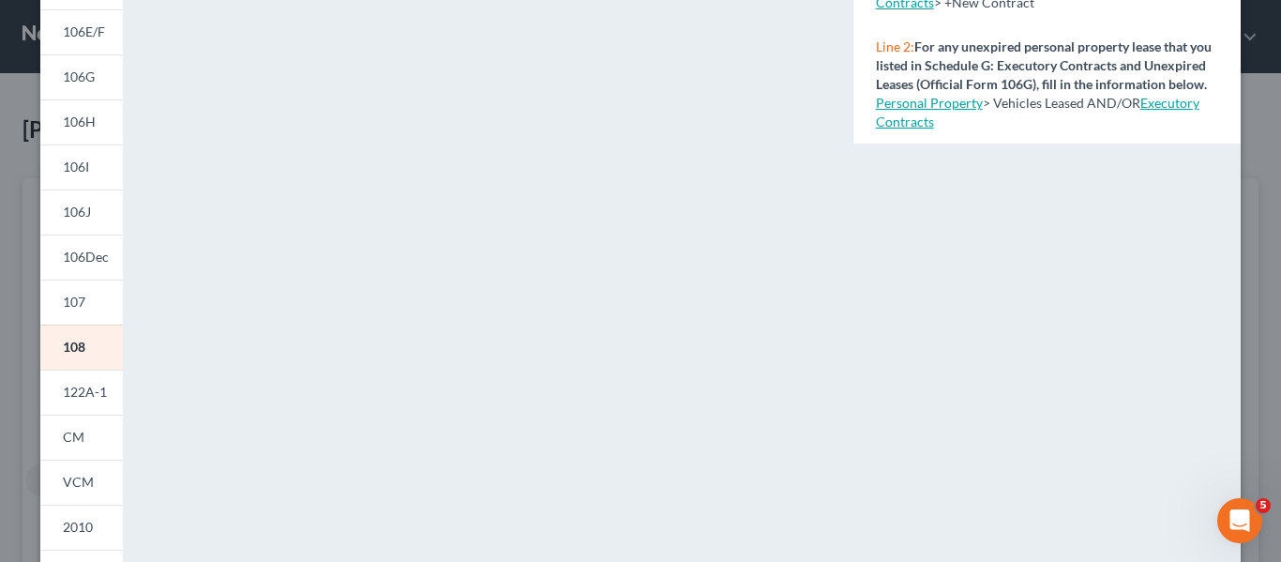
scroll to position [333, 0]
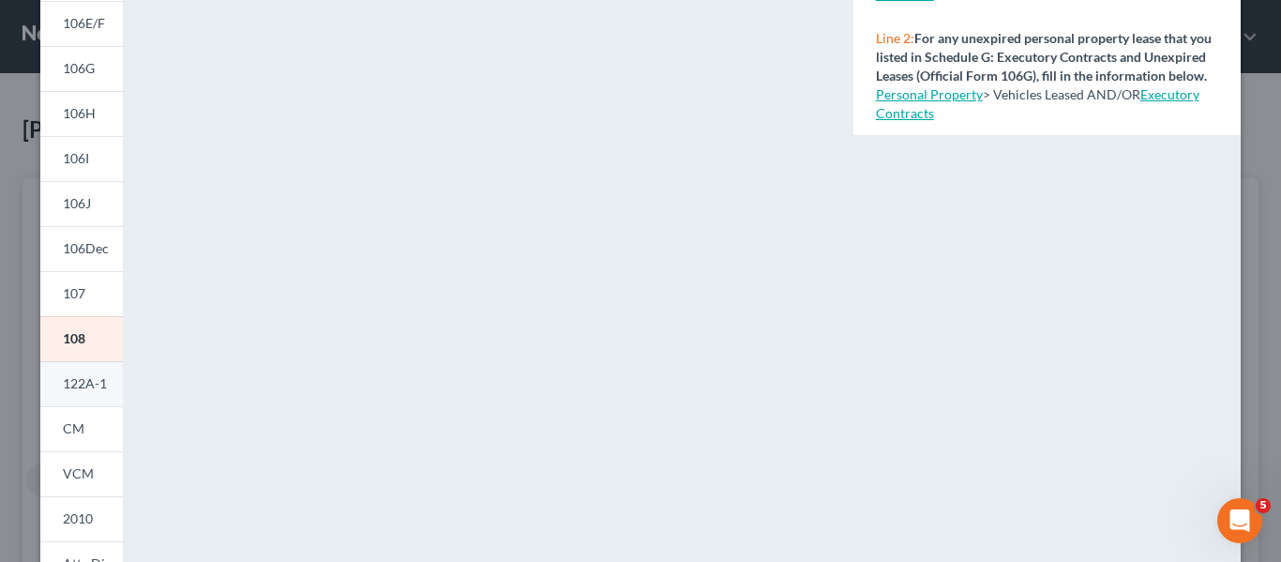
click at [68, 385] on span "122A-1" at bounding box center [85, 383] width 44 height 16
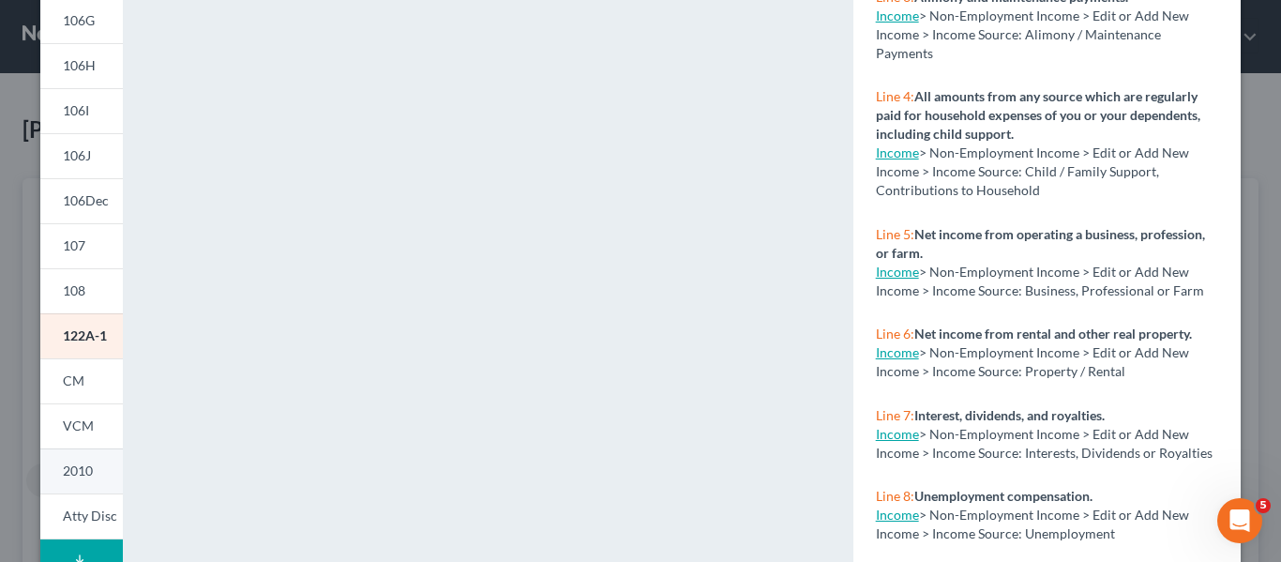
scroll to position [384, 0]
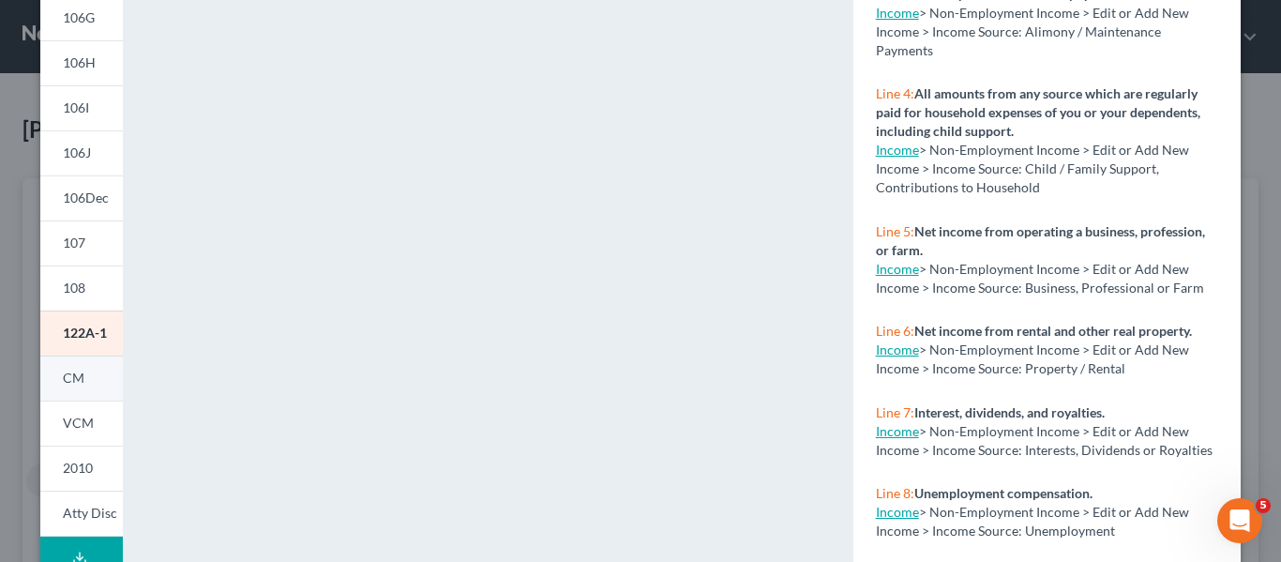
click at [65, 378] on span "CM" at bounding box center [74, 378] width 22 height 16
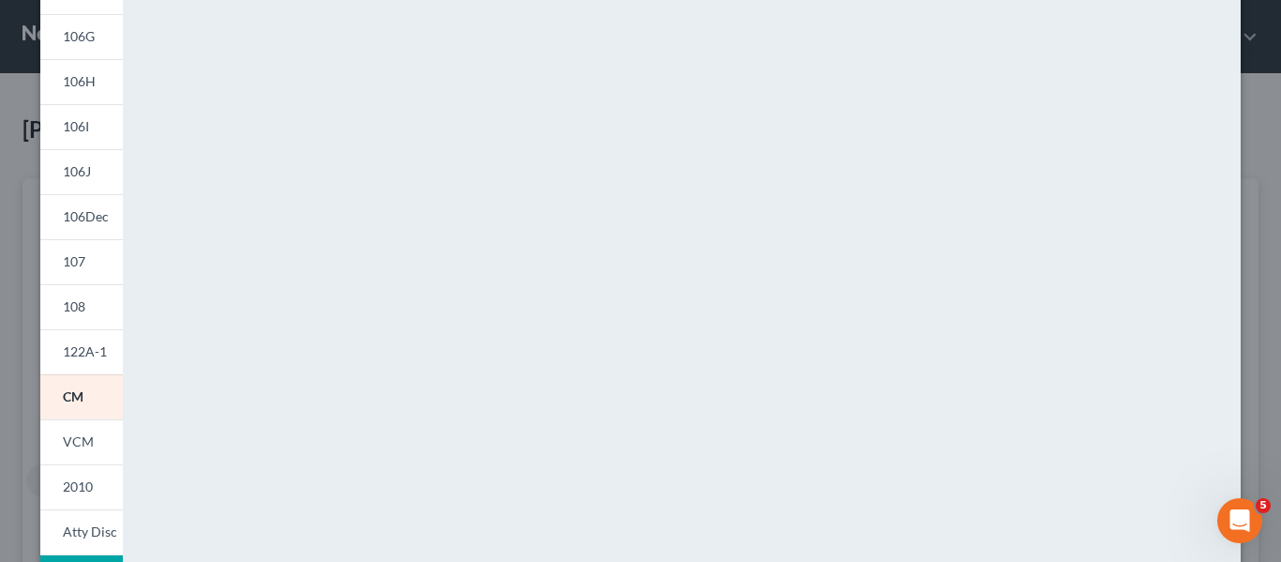
scroll to position [366, 0]
click at [56, 441] on link "VCM" at bounding box center [81, 440] width 83 height 45
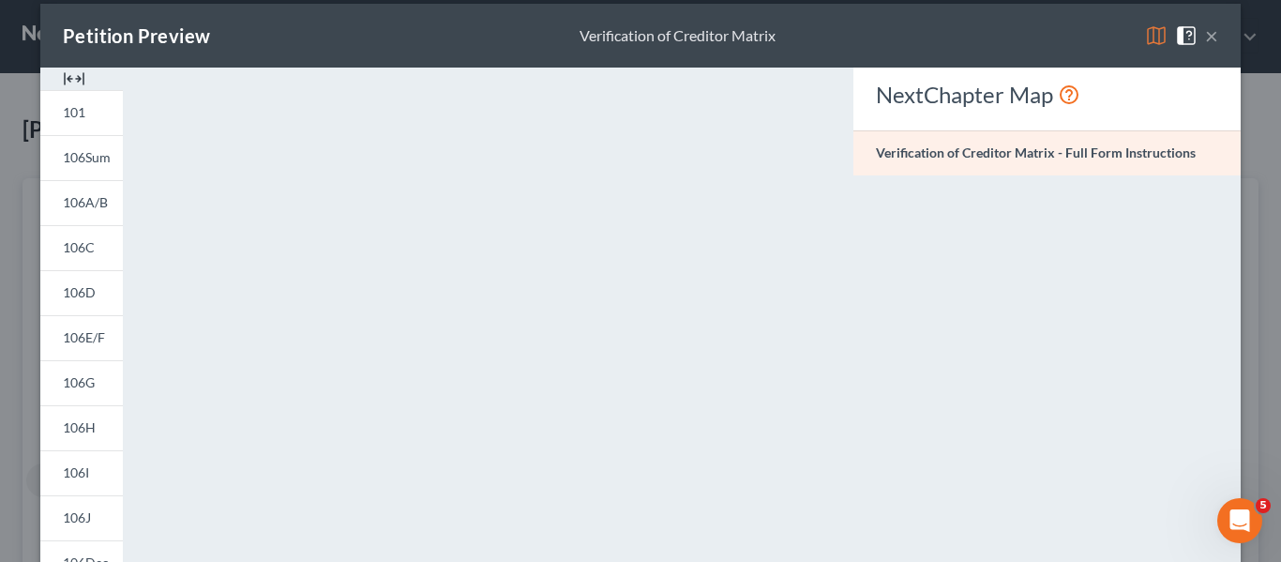
scroll to position [18, 0]
click at [1218, 40] on div "Petition Preview Verification of Creditor Matrix ×" at bounding box center [640, 37] width 1201 height 64
click at [1204, 37] on span at bounding box center [1190, 35] width 30 height 16
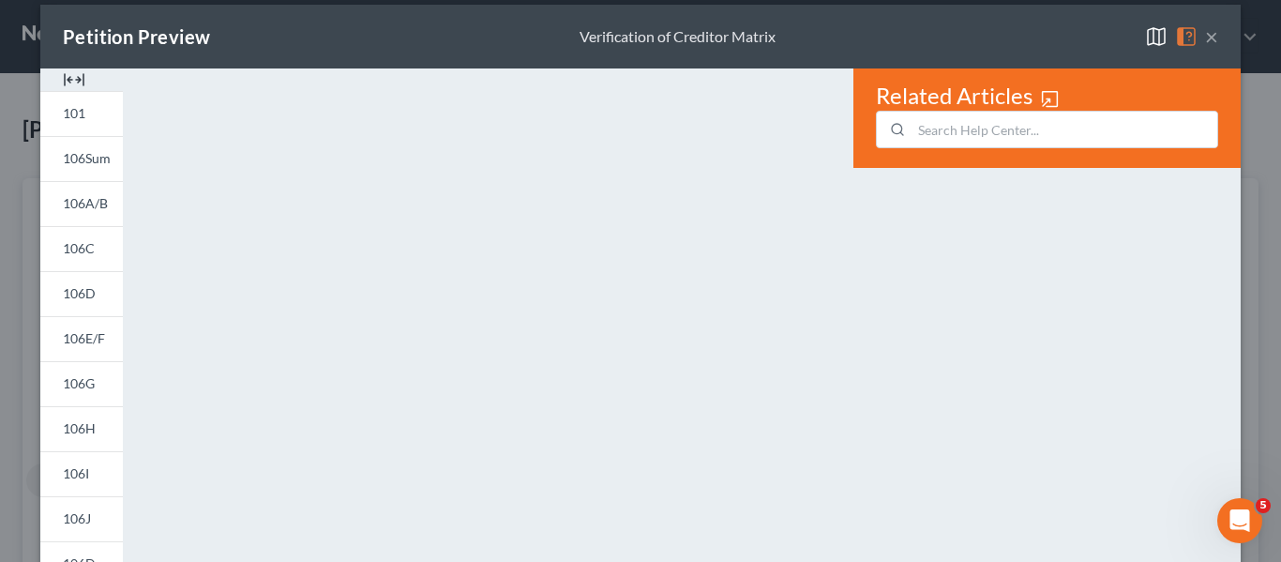
click at [1216, 38] on button "×" at bounding box center [1211, 36] width 13 height 23
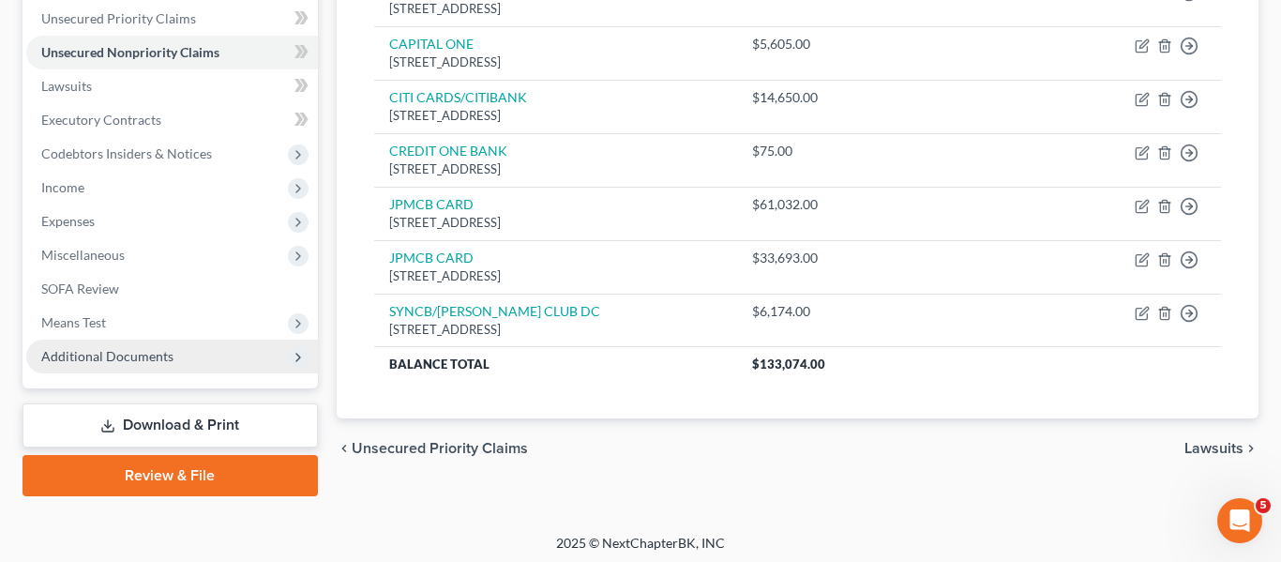
scroll to position [435, 0]
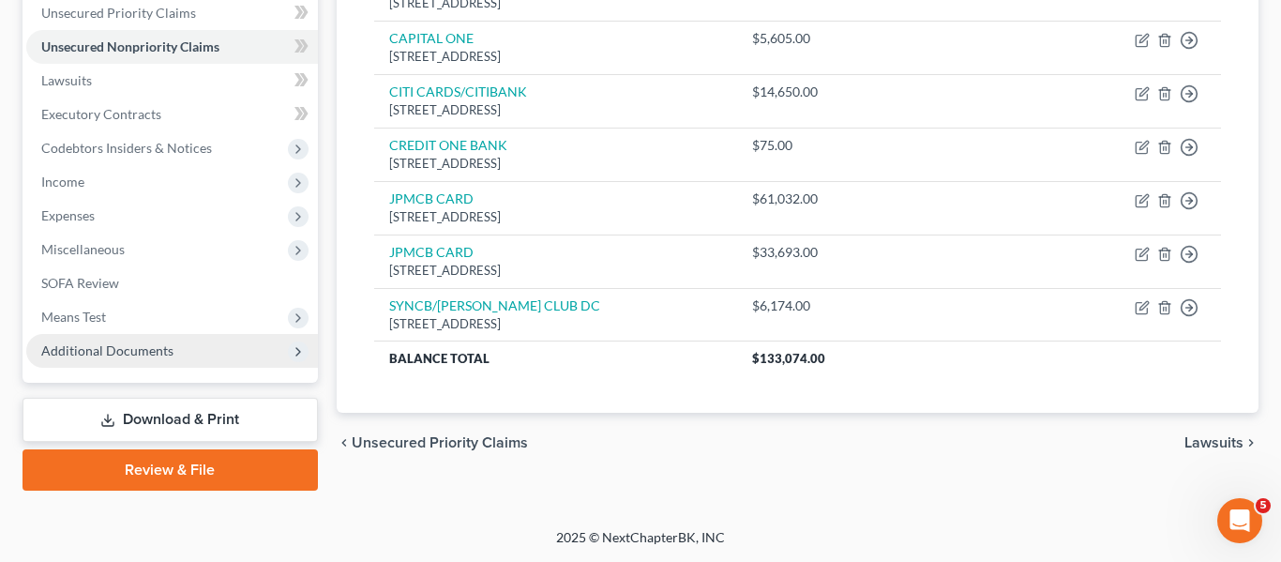
click at [137, 359] on span "Additional Documents" at bounding box center [172, 351] width 292 height 34
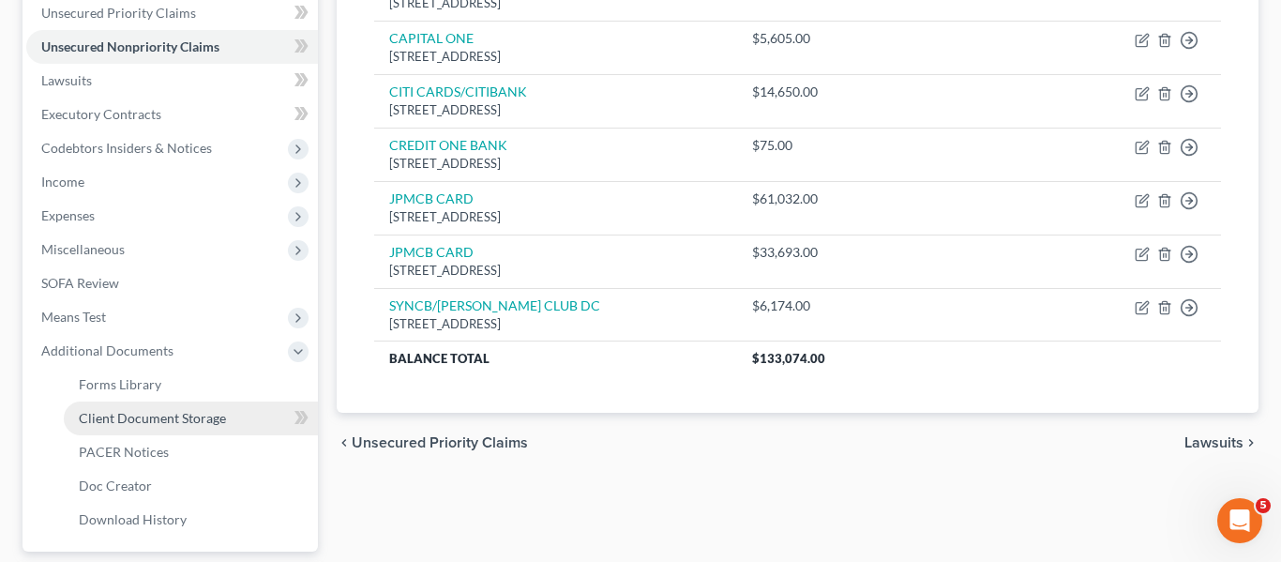
click at [138, 428] on link "Client Document Storage" at bounding box center [191, 418] width 254 height 34
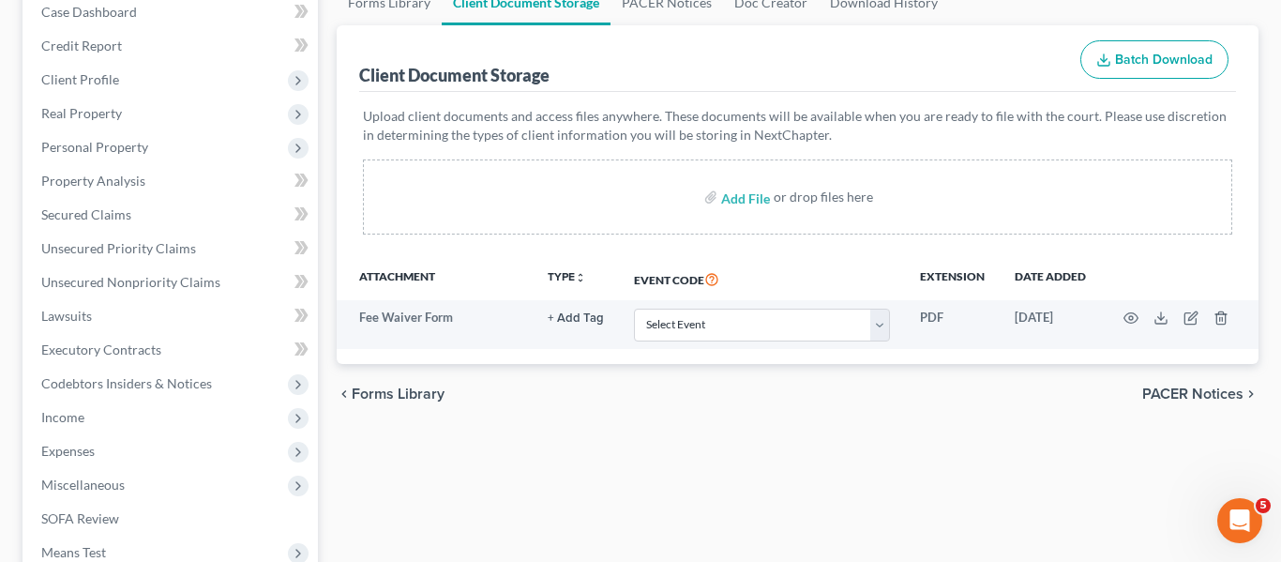
scroll to position [275, 0]
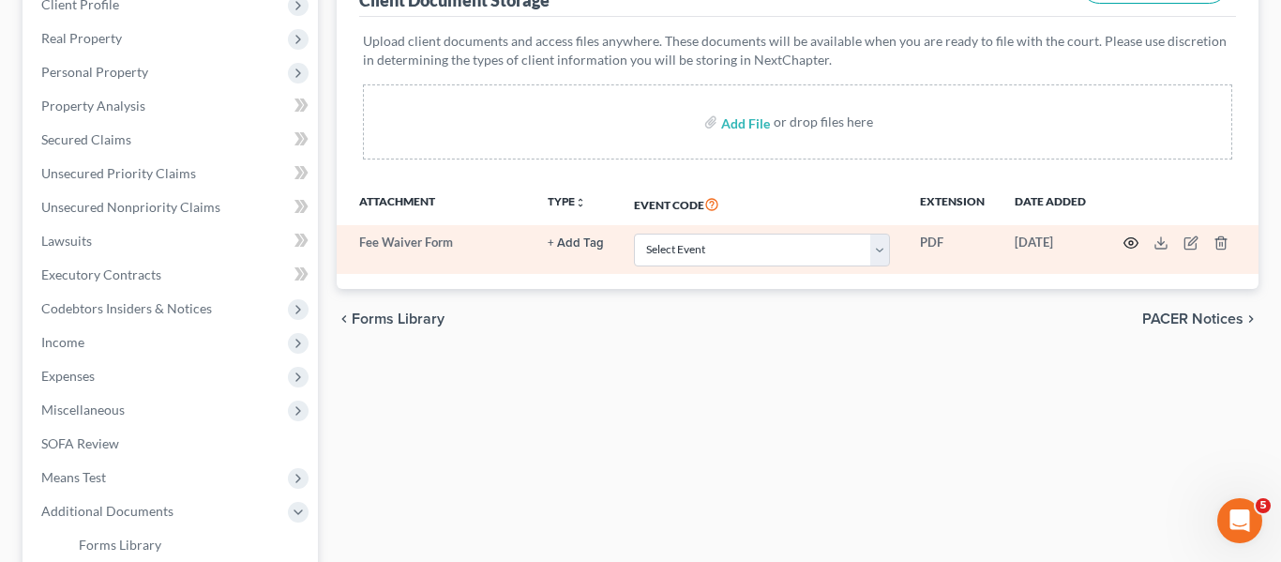
click at [1134, 239] on icon "button" at bounding box center [1132, 243] width 14 height 10
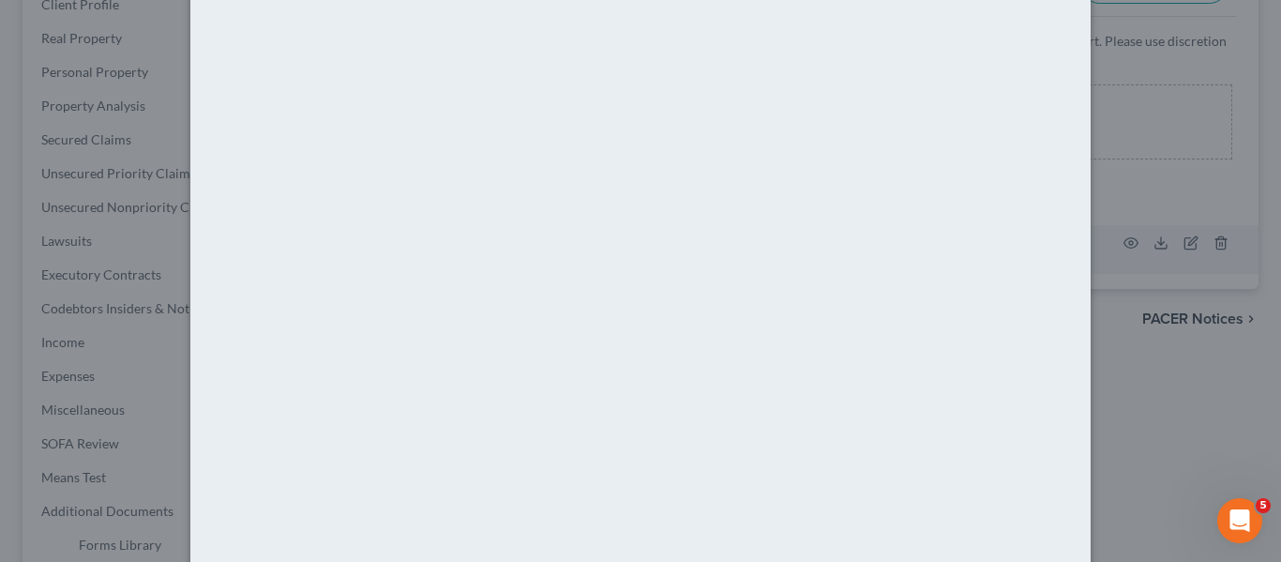
scroll to position [223, 0]
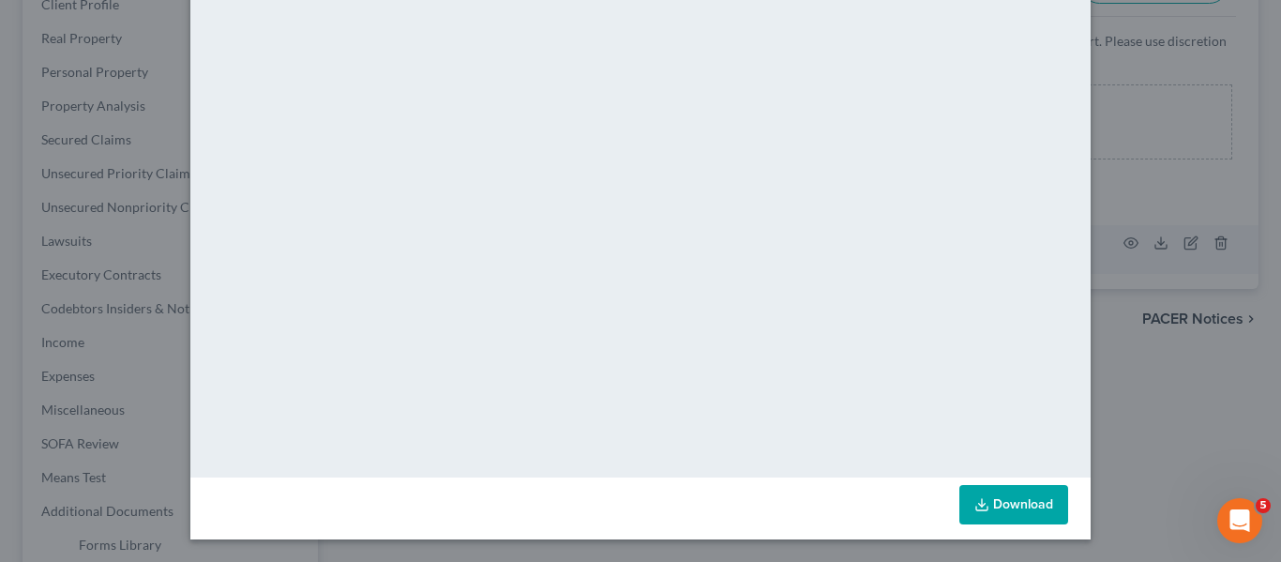
click at [991, 499] on link "Download" at bounding box center [1014, 504] width 109 height 39
